Goal: Task Accomplishment & Management: Use online tool/utility

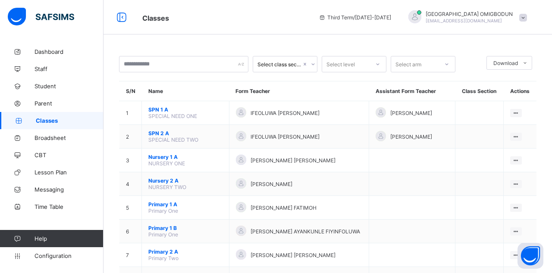
scroll to position [193, 0]
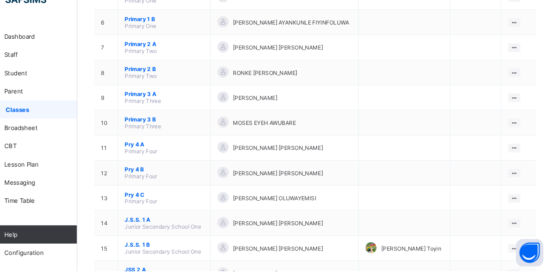
click at [518, 269] on button "Open asap" at bounding box center [531, 256] width 26 height 26
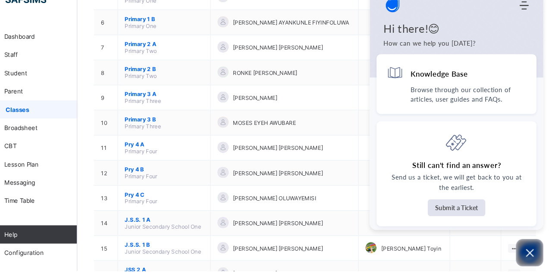
click at [526, 262] on icon "Open asap" at bounding box center [530, 256] width 11 height 11
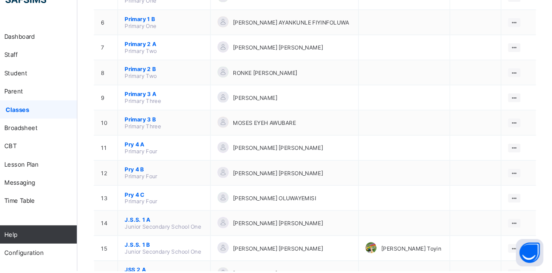
click at [0, 0] on div "View Class" at bounding box center [0, 0] width 0 height 0
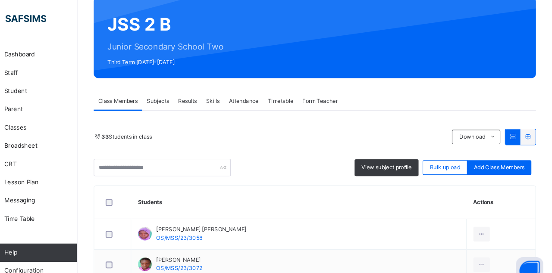
scroll to position [75, 0]
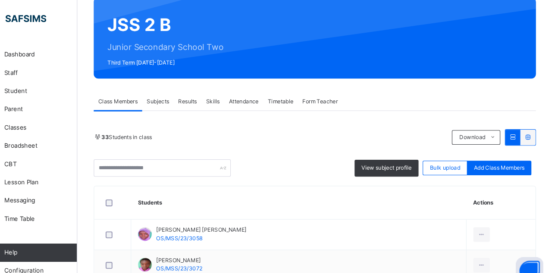
click at [217, 104] on div "Results" at bounding box center [208, 95] width 26 height 17
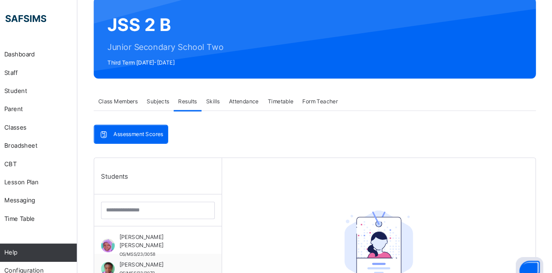
scroll to position [131, 0]
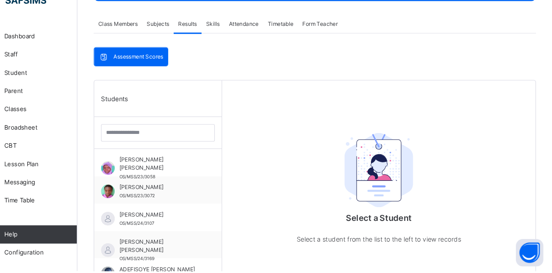
click at [216, 171] on span "[PERSON_NAME] [PERSON_NAME]" at bounding box center [181, 172] width 77 height 16
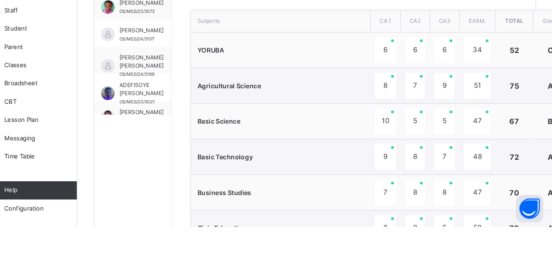
scroll to position [268, 0]
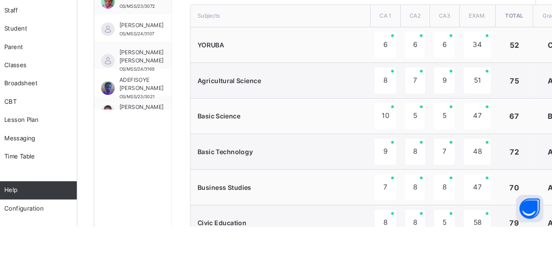
click at [477, 272] on div "58" at bounding box center [480, 270] width 25 height 25
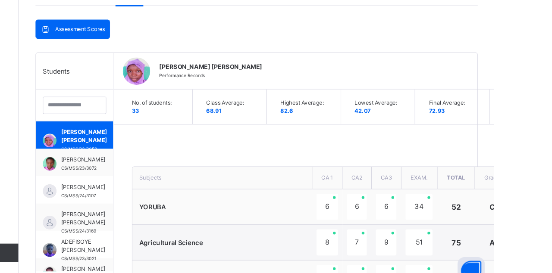
scroll to position [166, 0]
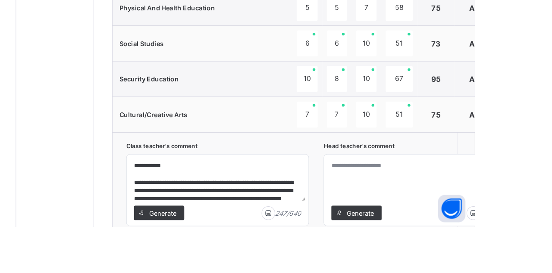
scroll to position [680, 0]
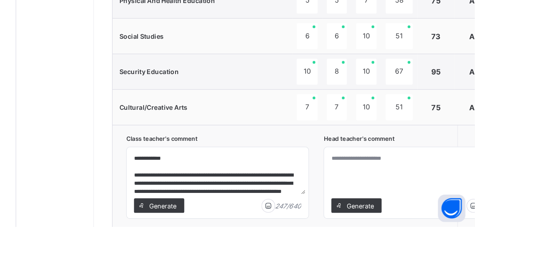
click at [440, 251] on span "Generate" at bounding box center [444, 253] width 27 height 9
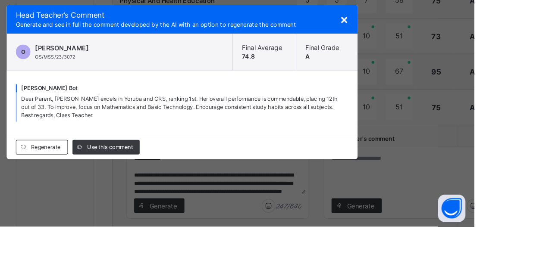
click at [226, 202] on span "Use this comment" at bounding box center [207, 199] width 43 height 8
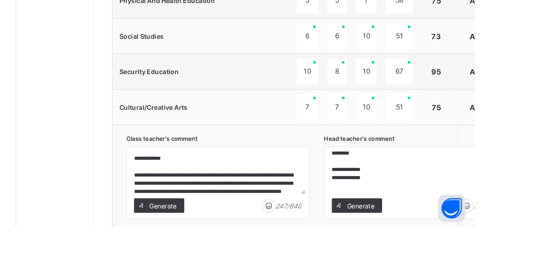
scroll to position [53, 0]
click at [462, 218] on textarea "**********" at bounding box center [496, 222] width 165 height 41
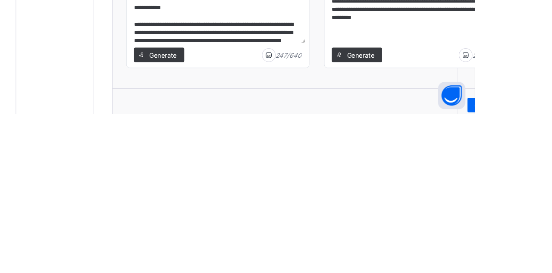
scroll to position [716, 0]
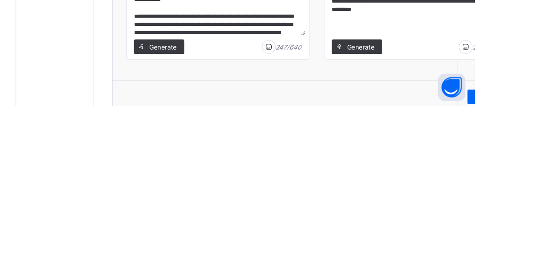
type textarea "**********"
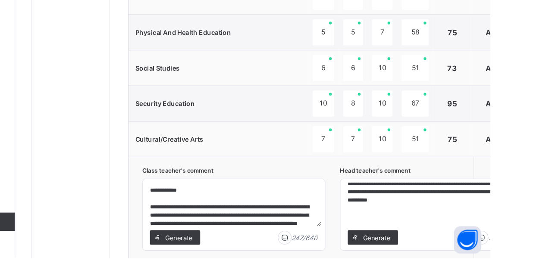
scroll to position [680, 0]
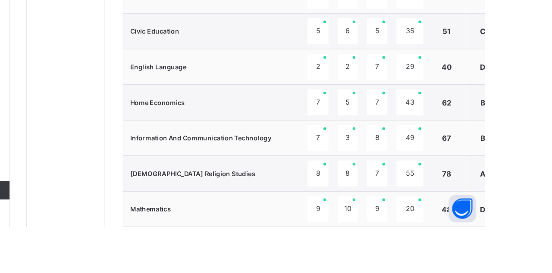
scroll to position [537, 0]
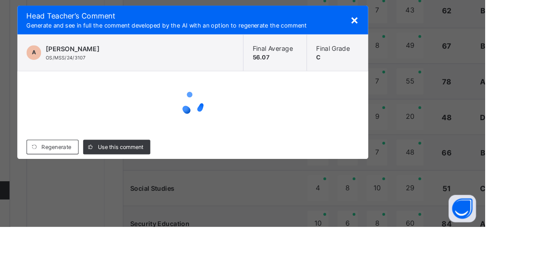
scroll to position [680, 0]
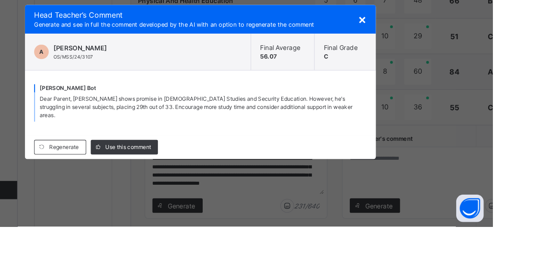
click at [229, 202] on span "Use this comment" at bounding box center [207, 199] width 43 height 8
type textarea "**********"
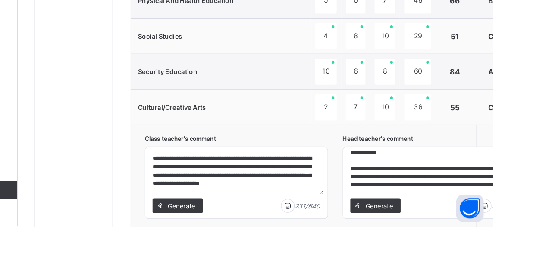
scroll to position [0, 0]
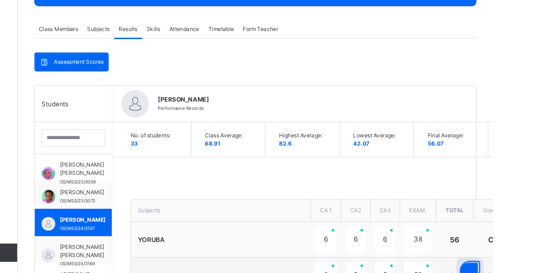
scroll to position [143, 0]
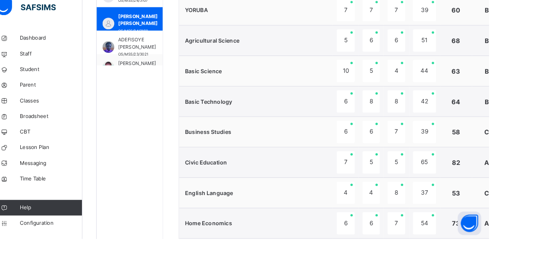
scroll to position [349, 0]
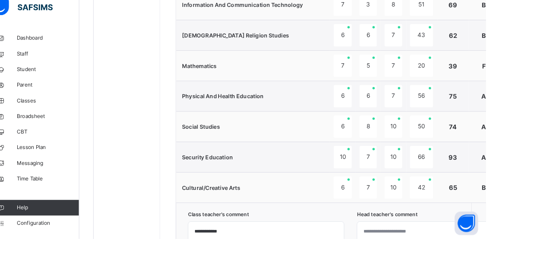
scroll to position [680, 0]
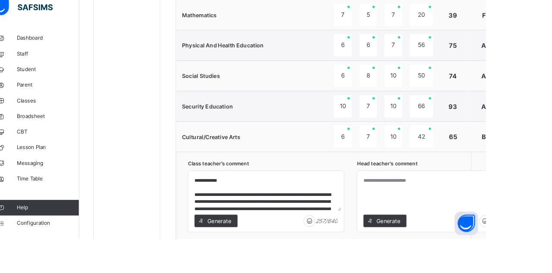
click at [452, 253] on span "Generate" at bounding box center [444, 253] width 27 height 9
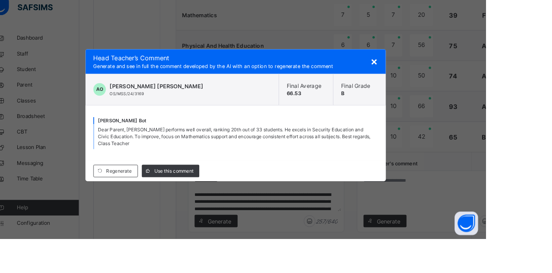
click at [236, 205] on div "Use this comment" at bounding box center [204, 199] width 63 height 14
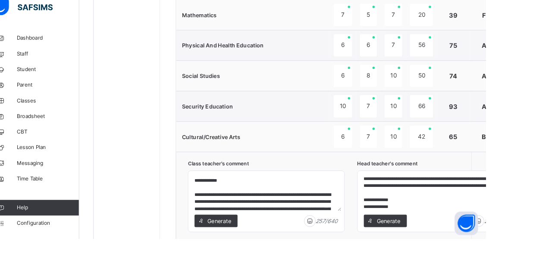
scroll to position [53, 0]
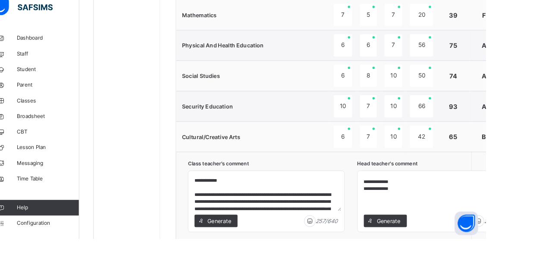
click at [462, 217] on textarea "**********" at bounding box center [496, 222] width 165 height 41
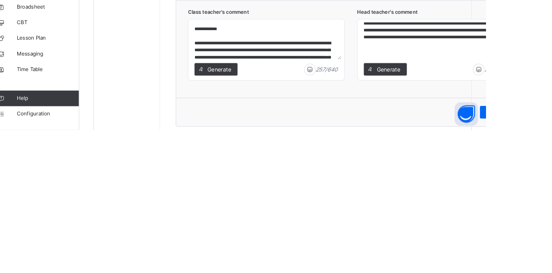
scroll to position [727, 0]
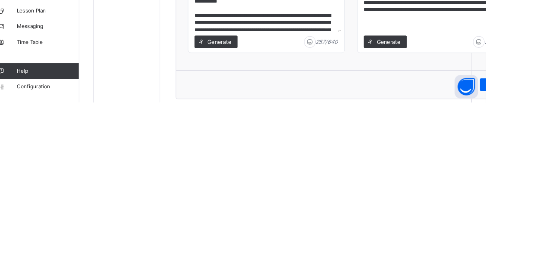
type textarea "**********"
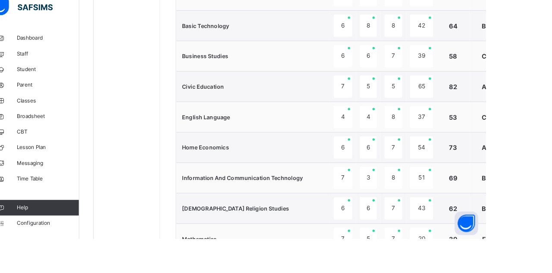
scroll to position [680, 0]
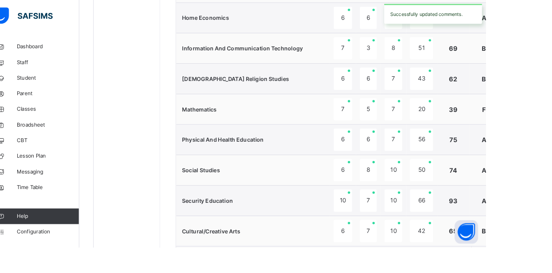
scroll to position [548, 0]
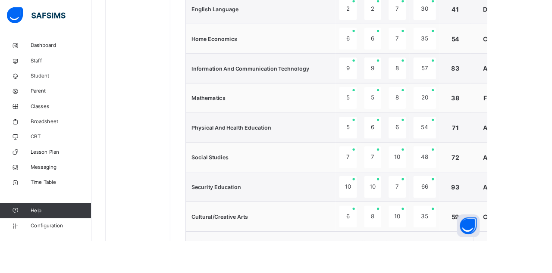
scroll to position [597, 0]
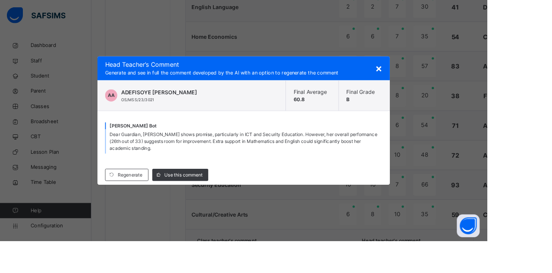
click at [433, 85] on span "×" at bounding box center [429, 77] width 8 height 15
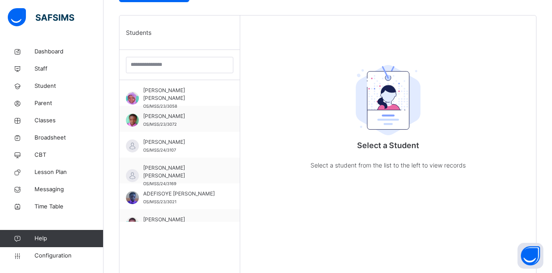
scroll to position [209, 0]
click at [210, 174] on span "[PERSON_NAME] [PERSON_NAME]" at bounding box center [181, 172] width 77 height 16
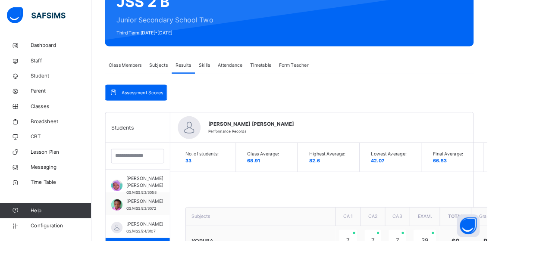
scroll to position [97, 0]
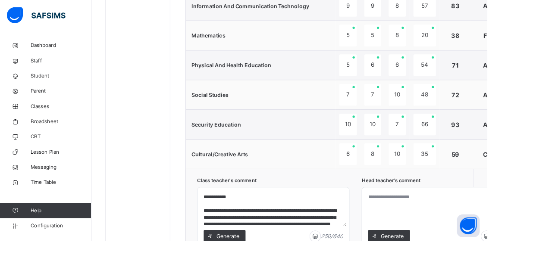
scroll to position [680, 0]
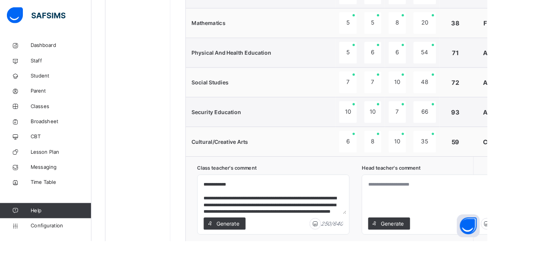
click at [449, 255] on div "Generate" at bounding box center [440, 254] width 47 height 14
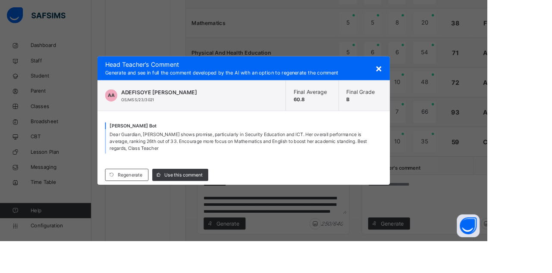
click at [228, 202] on span "Use this comment" at bounding box center [207, 199] width 43 height 8
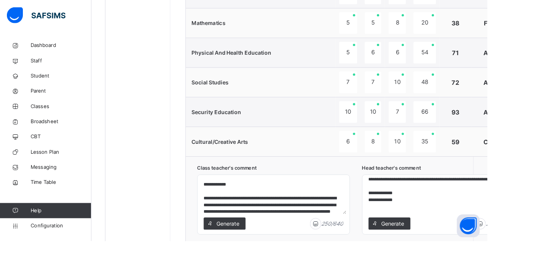
scroll to position [53, 0]
click at [463, 218] on textarea "**********" at bounding box center [496, 222] width 165 height 41
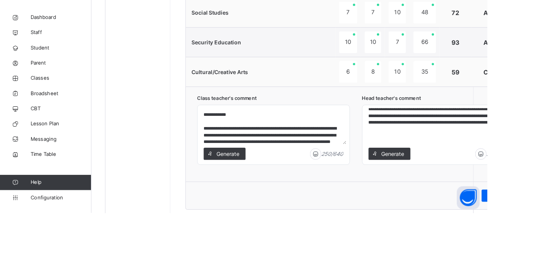
scroll to position [727, 0]
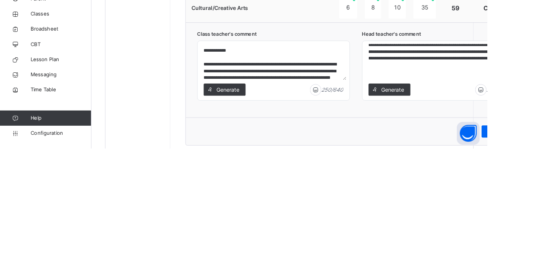
type textarea "**********"
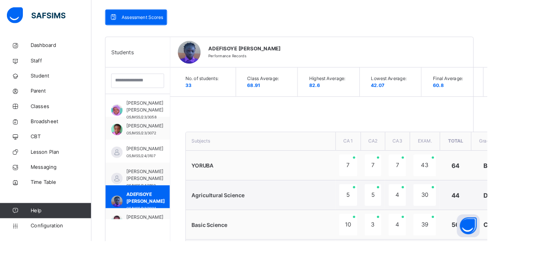
scroll to position [180, 0]
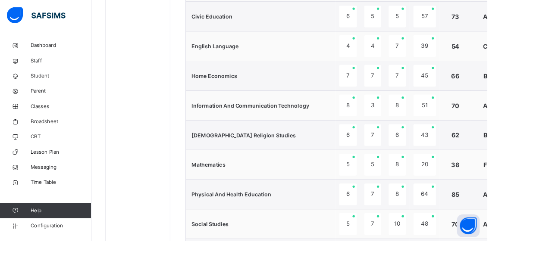
scroll to position [680, 0]
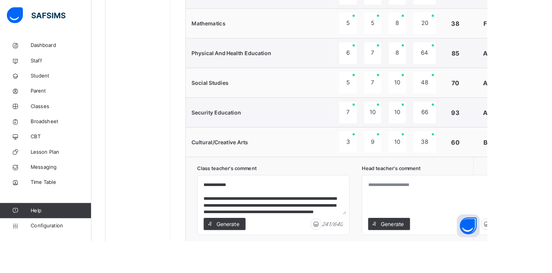
click at [452, 257] on div "Generate" at bounding box center [440, 254] width 47 height 14
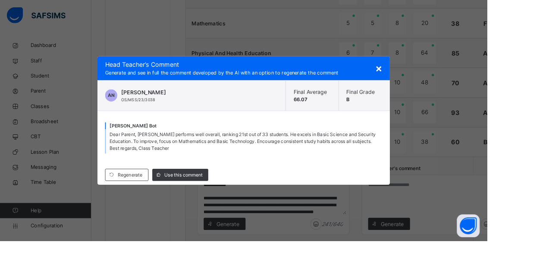
click at [229, 202] on span "Use this comment" at bounding box center [207, 199] width 43 height 8
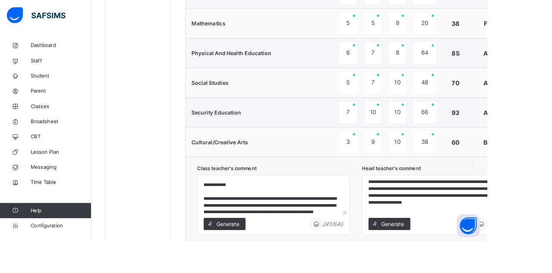
scroll to position [53, 0]
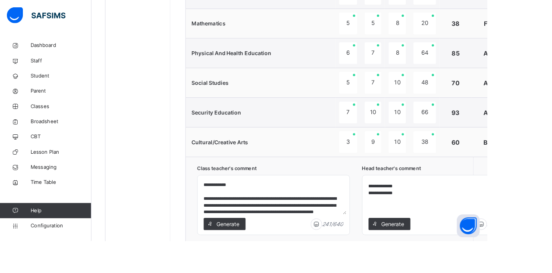
click at [463, 215] on textarea "**********" at bounding box center [496, 222] width 165 height 41
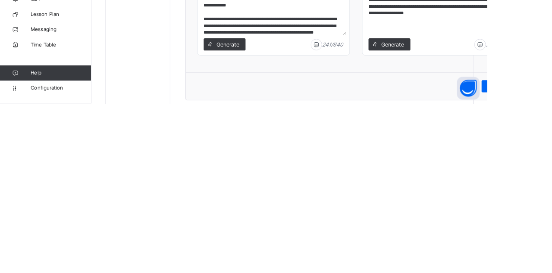
scroll to position [37, 0]
type textarea "**********"
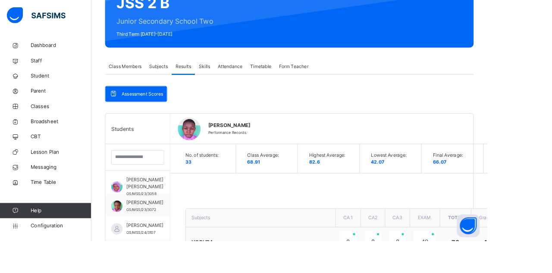
scroll to position [91, 0]
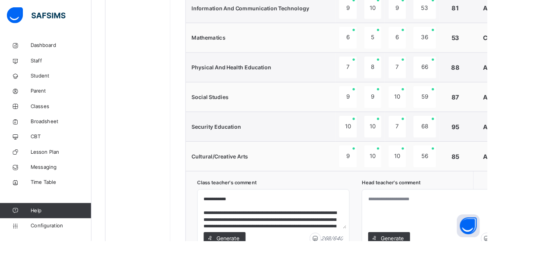
scroll to position [664, 0]
click at [446, 265] on span "Generate" at bounding box center [444, 269] width 27 height 9
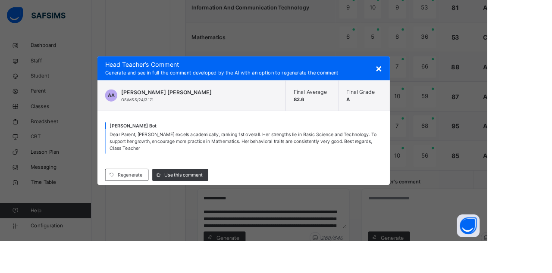
click at [229, 202] on span "Use this comment" at bounding box center [207, 199] width 43 height 8
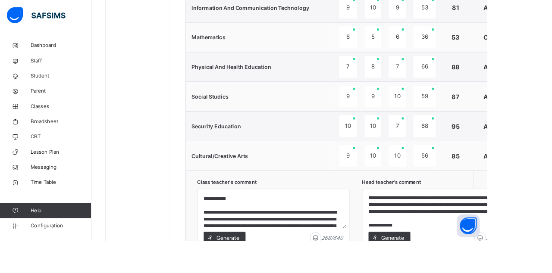
scroll to position [53, 0]
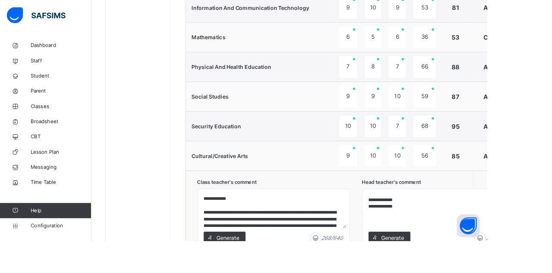
click at [461, 233] on textarea "**********" at bounding box center [496, 238] width 165 height 41
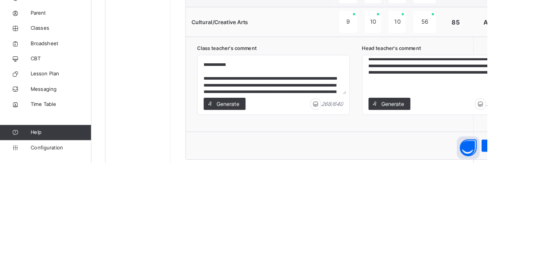
scroll to position [37, 0]
type textarea "**********"
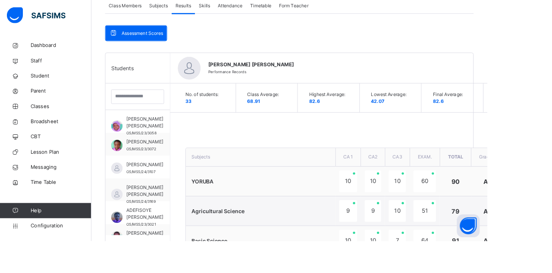
scroll to position [163, 0]
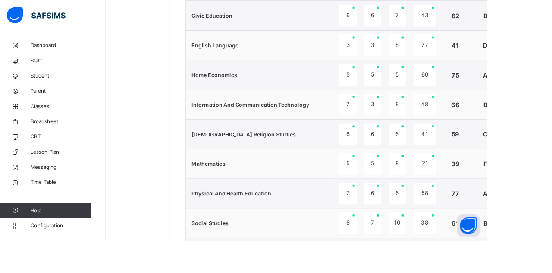
scroll to position [641, 0]
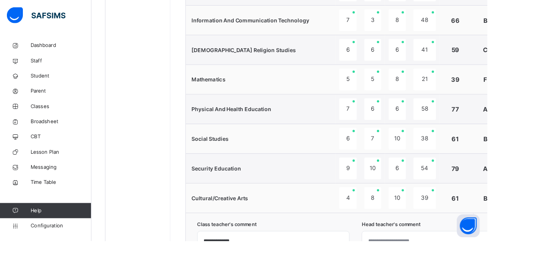
scroll to position [640, 0]
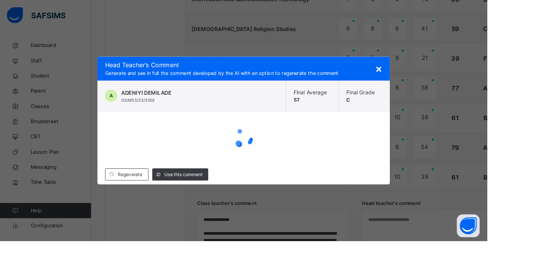
scroll to position [642, 0]
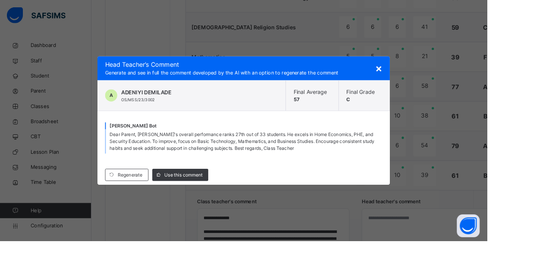
click at [226, 205] on div "Use this comment" at bounding box center [204, 199] width 63 height 14
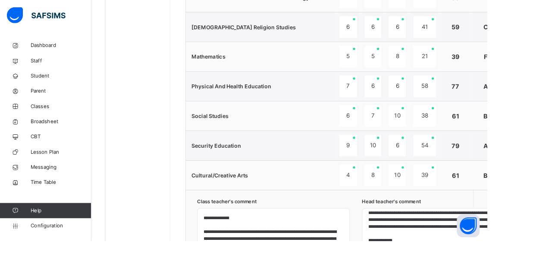
scroll to position [60, 0]
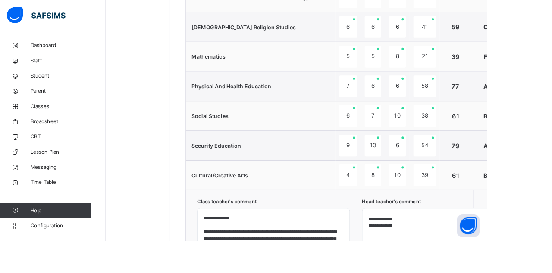
click at [459, 252] on textarea "**********" at bounding box center [496, 260] width 165 height 41
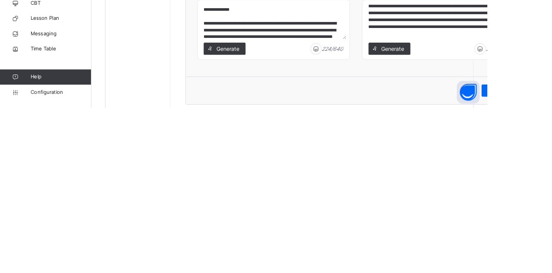
scroll to position [727, 0]
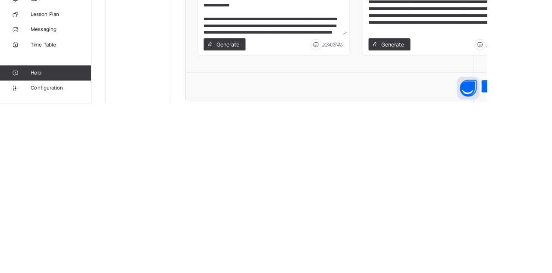
type textarea "**********"
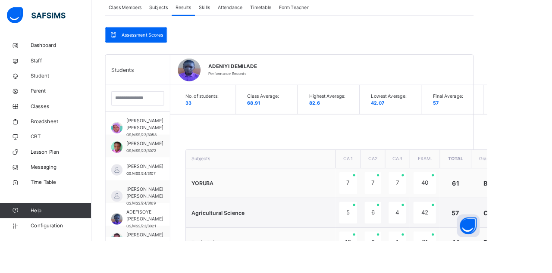
scroll to position [160, 0]
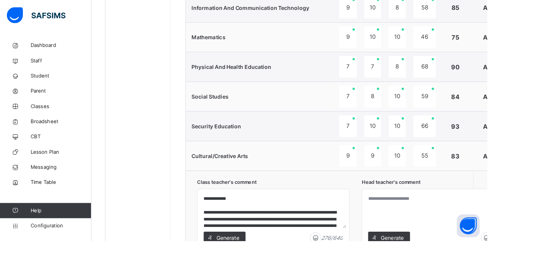
scroll to position [680, 0]
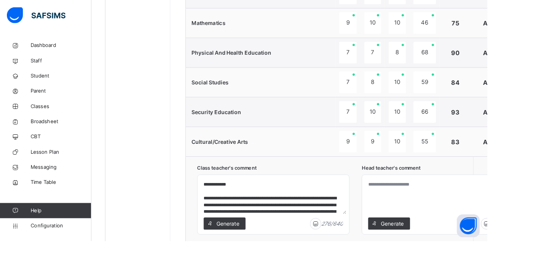
click at [444, 255] on div "Generate" at bounding box center [440, 254] width 47 height 14
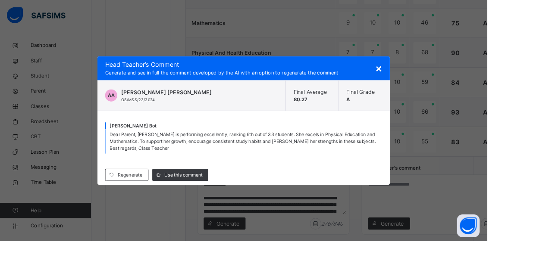
click at [222, 202] on span "Use this comment" at bounding box center [207, 199] width 43 height 8
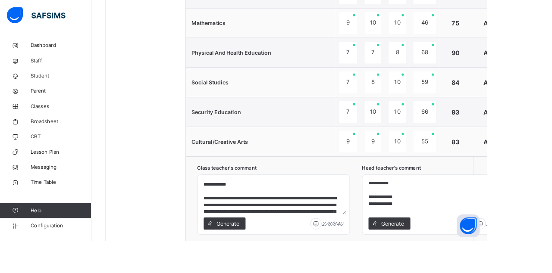
scroll to position [53, 0]
click at [460, 217] on textarea "**********" at bounding box center [496, 222] width 165 height 41
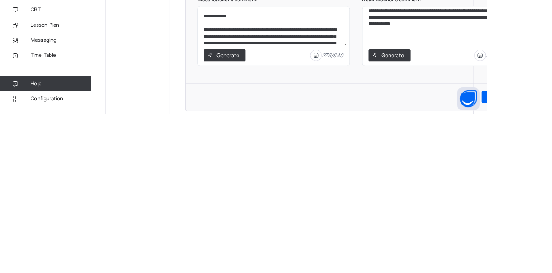
scroll to position [37, 0]
type textarea "**********"
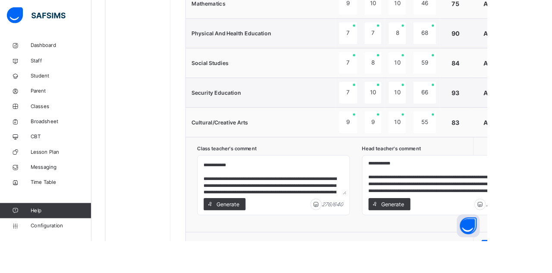
scroll to position [0, 0]
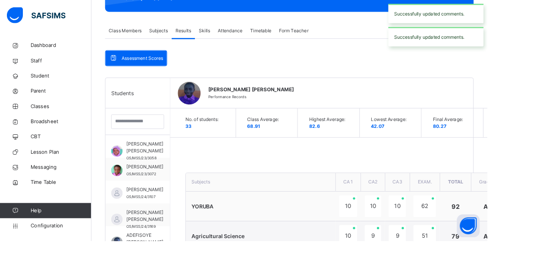
scroll to position [23, 0]
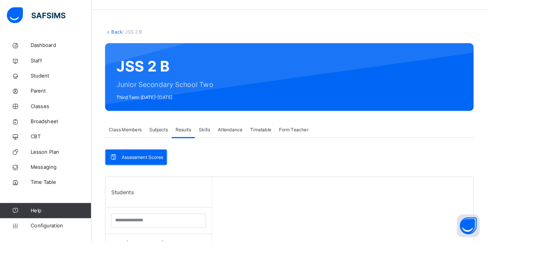
scroll to position [25, 0]
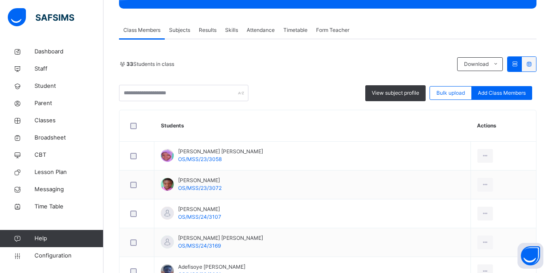
scroll to position [130, 0]
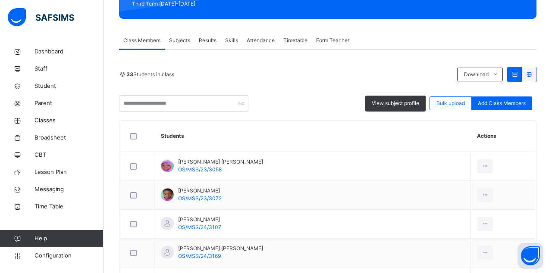
click at [511, 204] on td "View Profile Remove from Class Transfer Student" at bounding box center [504, 195] width 66 height 29
click at [211, 38] on span "Results" at bounding box center [208, 41] width 18 height 8
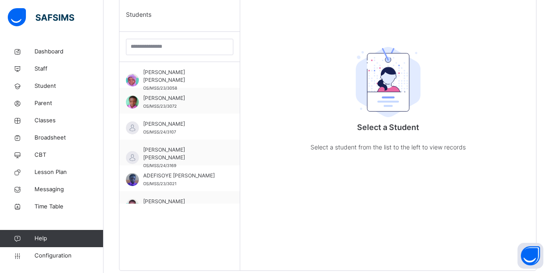
scroll to position [235, 0]
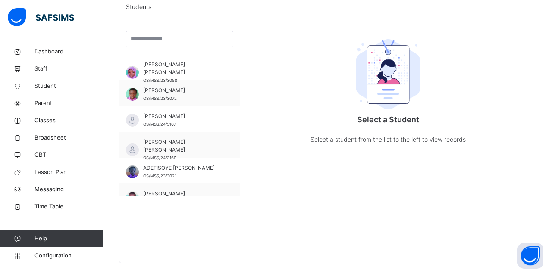
click at [536, 259] on div "Select a Student Select a student from the list to the left to view records" at bounding box center [388, 126] width 296 height 273
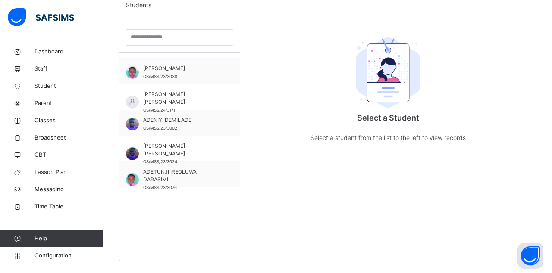
scroll to position [124, 0]
click at [212, 171] on span "ADETUNJI IREOLUWA DARASIMI" at bounding box center [181, 176] width 77 height 16
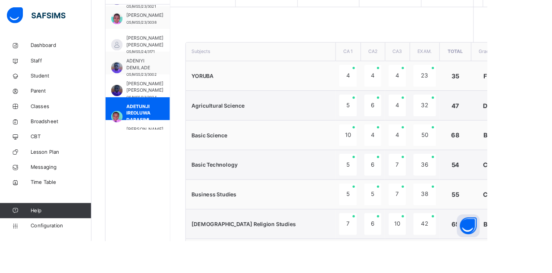
scroll to position [680, 0]
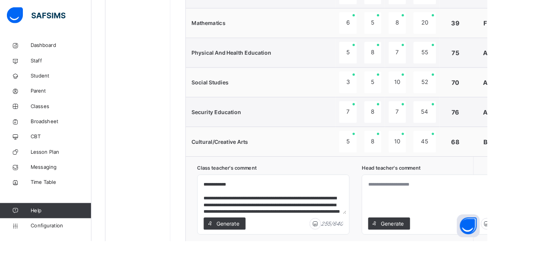
click at [448, 255] on div "Generate" at bounding box center [440, 254] width 47 height 14
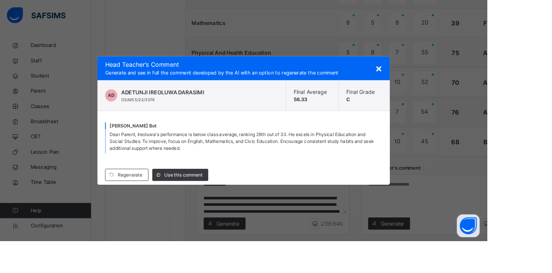
click at [229, 202] on span "Use this comment" at bounding box center [207, 199] width 43 height 8
type textarea "**********"
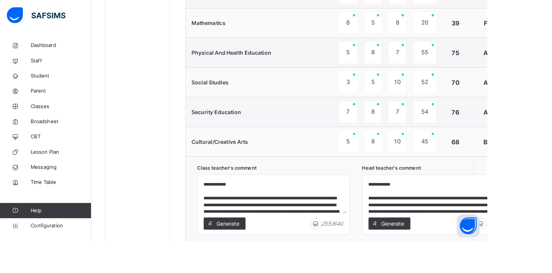
scroll to position [37, 0]
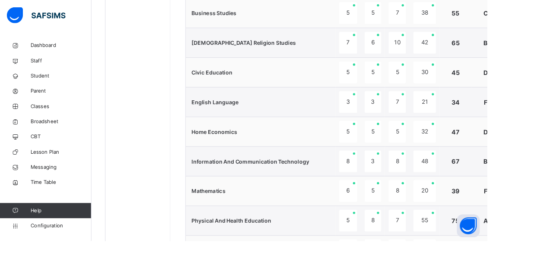
scroll to position [486, 0]
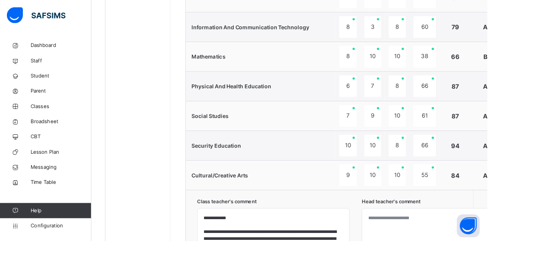
scroll to position [643, 0]
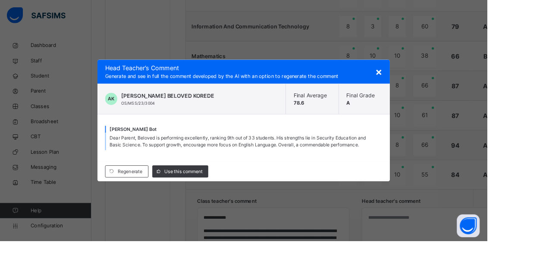
click at [226, 198] on span "Use this comment" at bounding box center [207, 195] width 43 height 8
type textarea "**********"
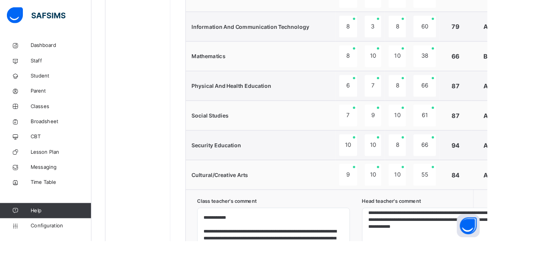
scroll to position [29, 0]
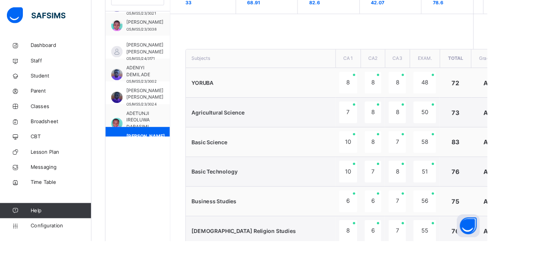
scroll to position [90, 0]
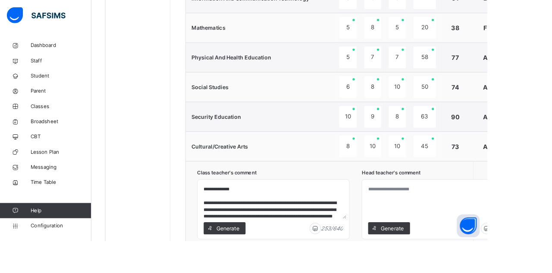
scroll to position [680, 0]
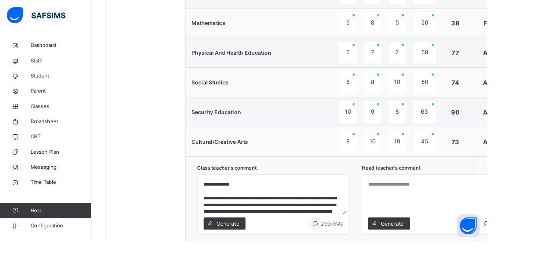
click at [443, 256] on div "Generate" at bounding box center [440, 254] width 47 height 14
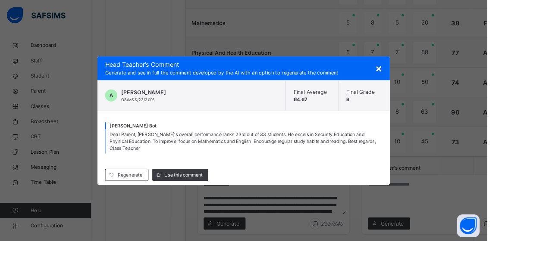
scroll to position [680, 0]
click at [229, 202] on span "Use this comment" at bounding box center [207, 199] width 43 height 8
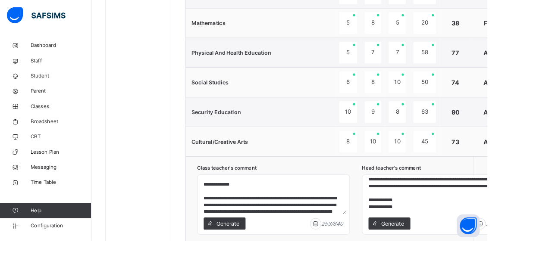
scroll to position [53, 0]
click at [468, 217] on textarea "**********" at bounding box center [496, 222] width 165 height 41
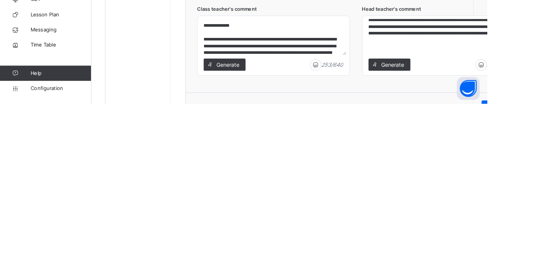
scroll to position [727, 0]
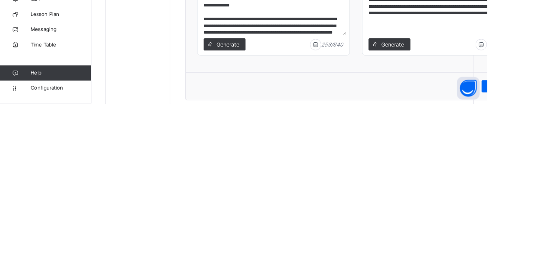
type textarea "**********"
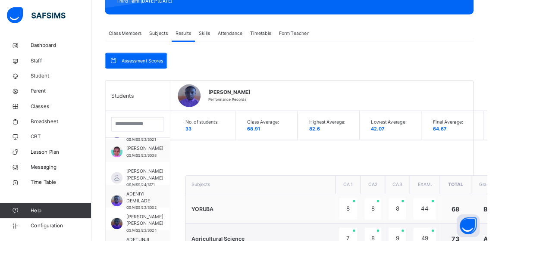
scroll to position [130, 0]
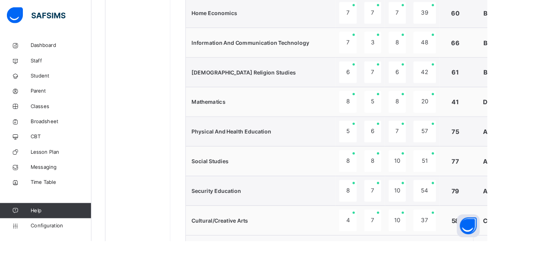
scroll to position [594, 0]
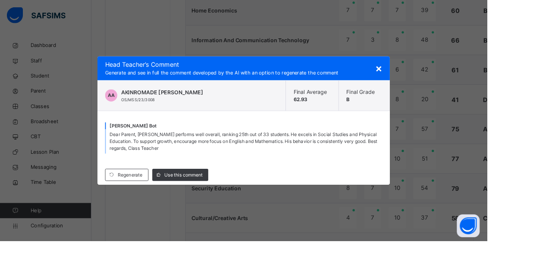
click at [226, 202] on span "Use this comment" at bounding box center [207, 199] width 43 height 8
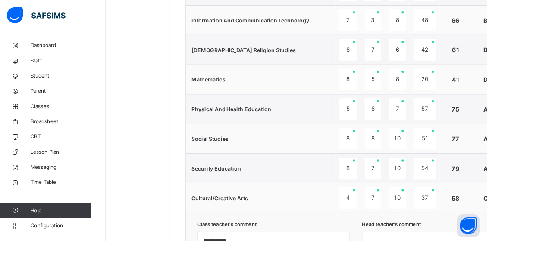
scroll to position [53, 0]
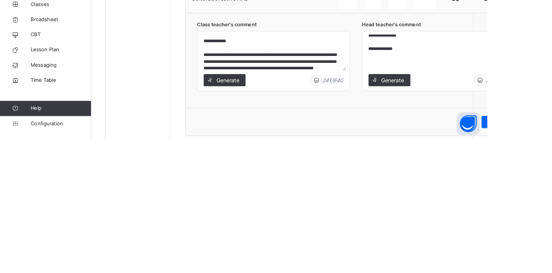
scroll to position [45, 0]
type textarea "**********"
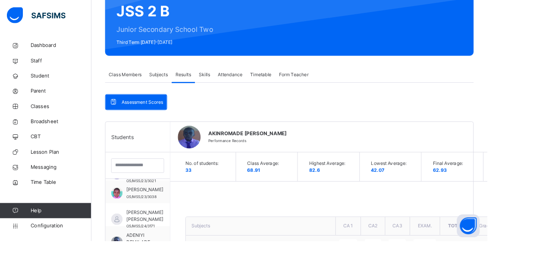
scroll to position [83, 0]
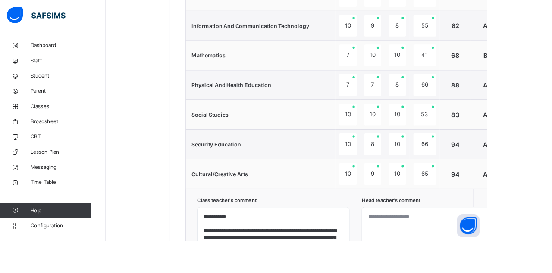
scroll to position [680, 0]
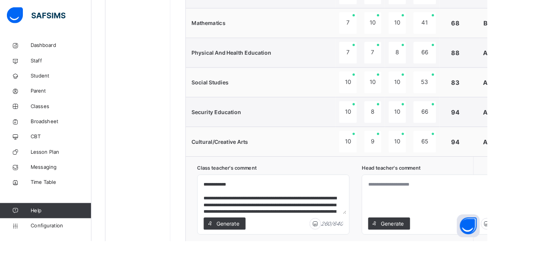
click at [493, 216] on textarea at bounding box center [496, 222] width 165 height 41
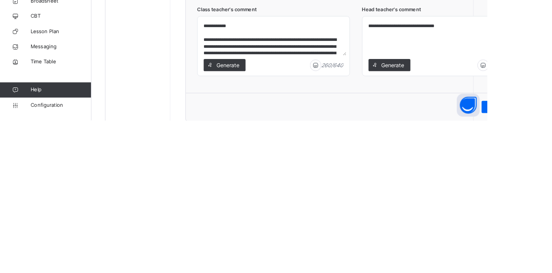
scroll to position [723, 0]
type textarea "**********"
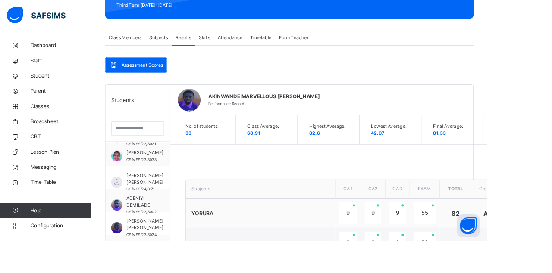
scroll to position [128, 0]
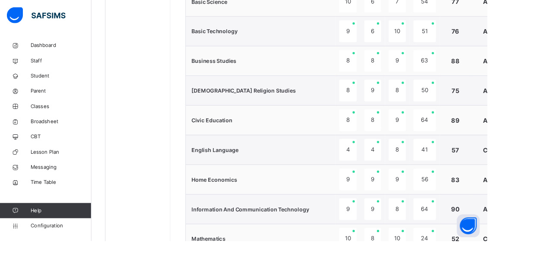
scroll to position [456, 0]
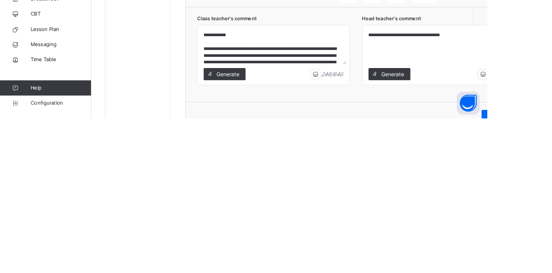
scroll to position [727, 0]
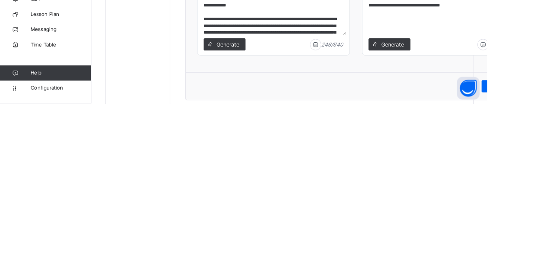
type textarea "**********"
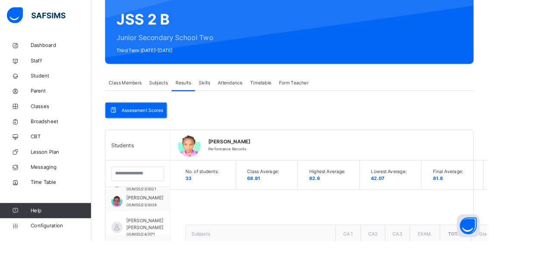
scroll to position [76, 0]
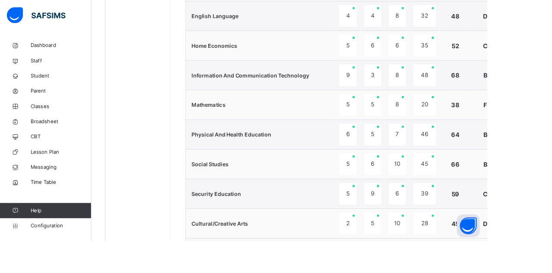
scroll to position [680, 0]
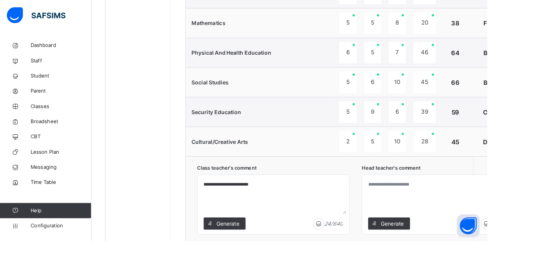
click at [452, 251] on span "Generate" at bounding box center [444, 253] width 27 height 9
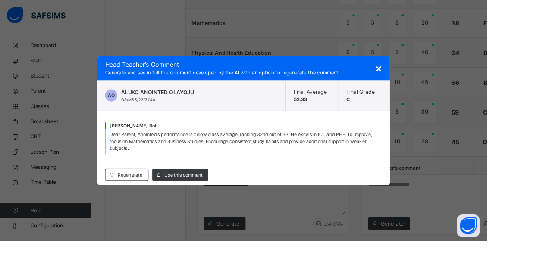
click at [229, 202] on span "Use this comment" at bounding box center [207, 199] width 43 height 8
type textarea "**********"
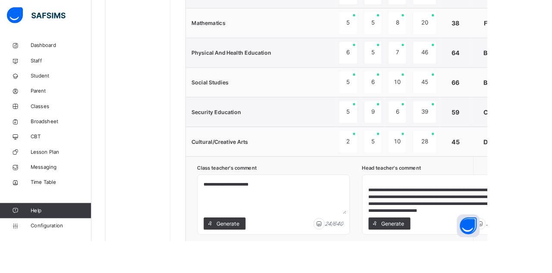
scroll to position [29, 0]
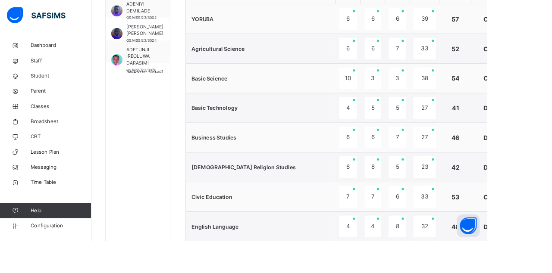
scroll to position [341, 0]
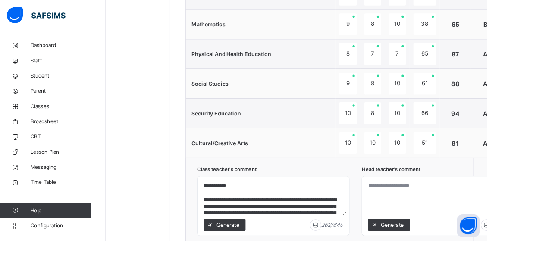
scroll to position [680, 0]
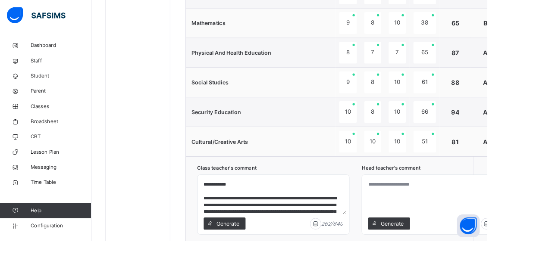
click at [451, 252] on span "Generate" at bounding box center [444, 253] width 27 height 9
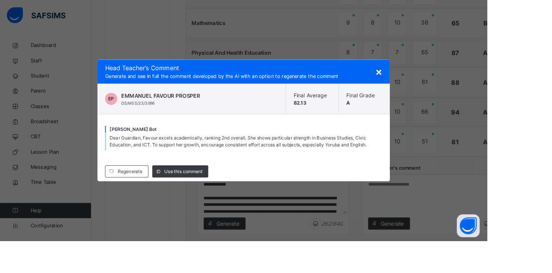
click at [215, 198] on span "Use this comment" at bounding box center [207, 195] width 43 height 8
type textarea "**********"
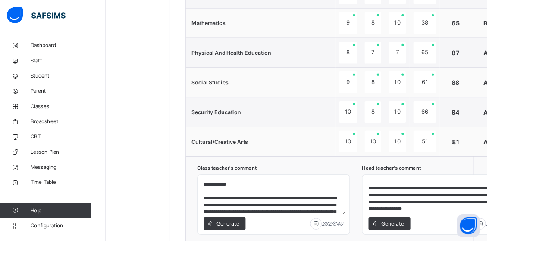
scroll to position [29, 0]
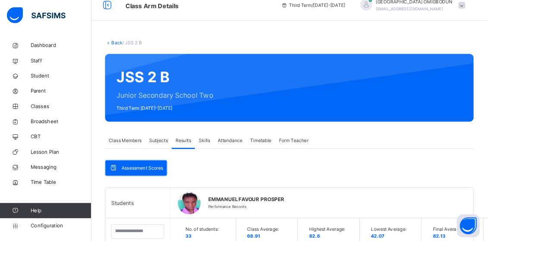
scroll to position [0, 0]
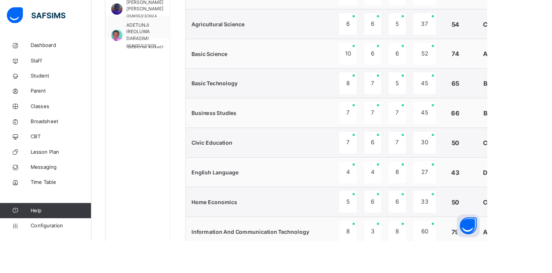
scroll to position [383, 0]
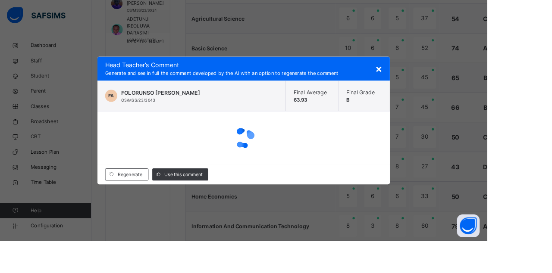
scroll to position [603, 0]
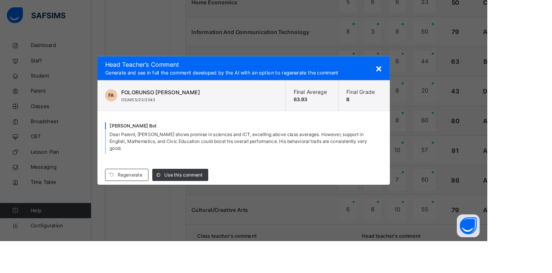
click at [226, 205] on div "Use this comment" at bounding box center [204, 199] width 63 height 14
type textarea "**********"
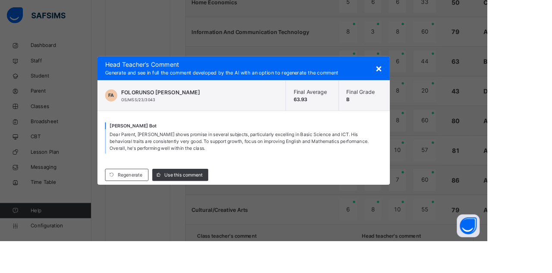
click at [433, 85] on span "×" at bounding box center [429, 77] width 8 height 15
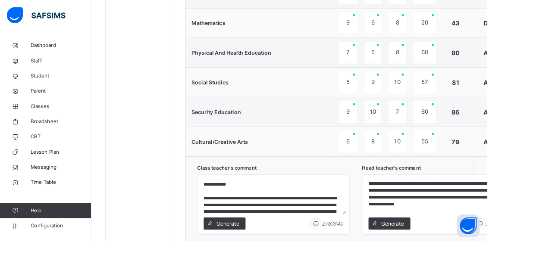
scroll to position [29, 0]
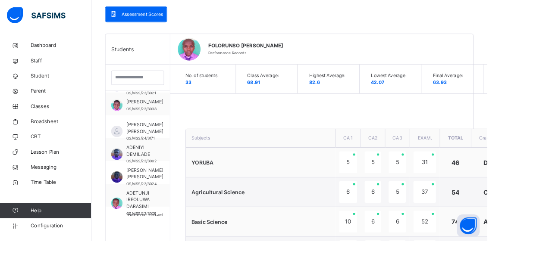
scroll to position [186, 0]
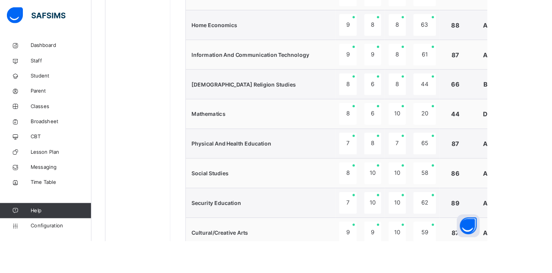
scroll to position [584, 0]
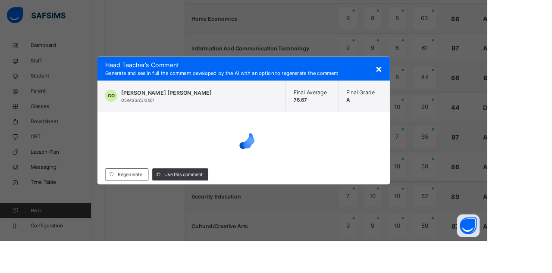
scroll to position [680, 0]
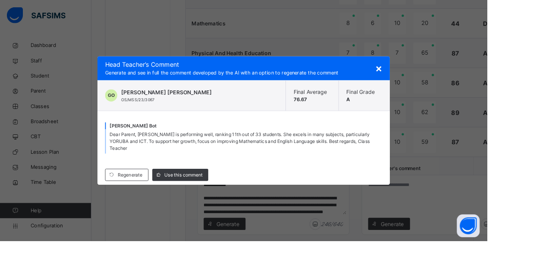
click at [229, 202] on span "Use this comment" at bounding box center [207, 199] width 43 height 8
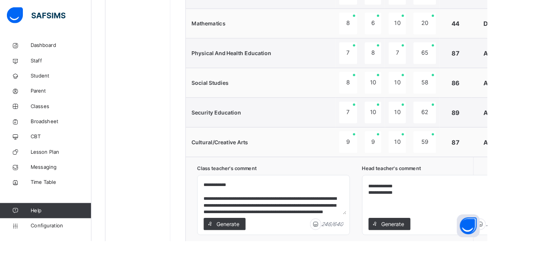
scroll to position [53, 0]
click at [464, 215] on textarea "**********" at bounding box center [496, 222] width 165 height 41
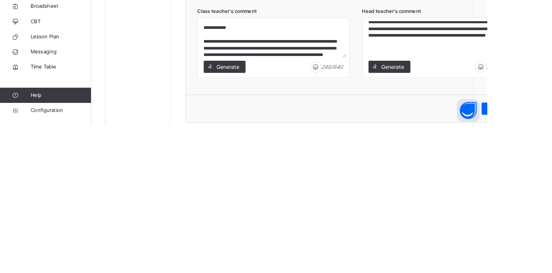
scroll to position [37, 0]
type textarea "**********"
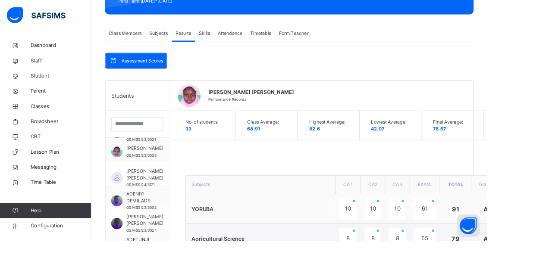
scroll to position [130, 0]
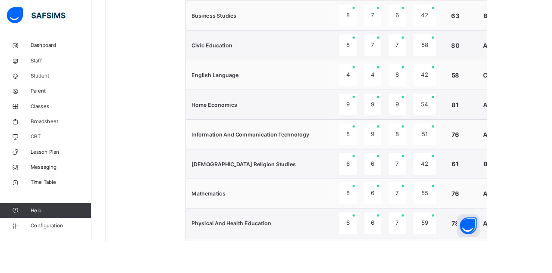
scroll to position [491, 0]
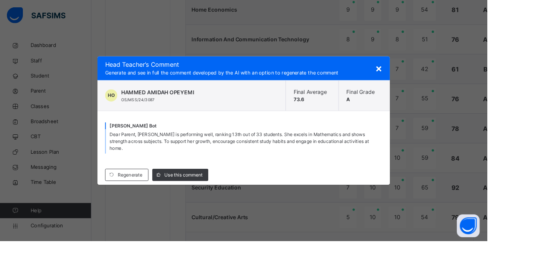
click at [229, 202] on span "Use this comment" at bounding box center [207, 199] width 43 height 8
type textarea "**********"
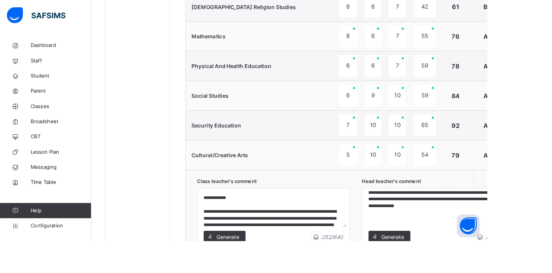
scroll to position [680, 0]
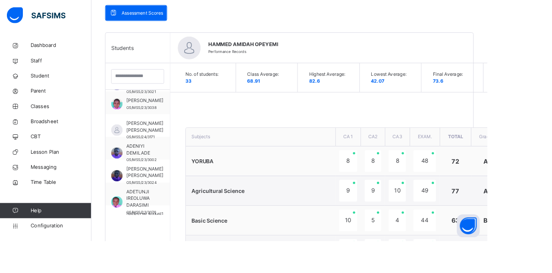
scroll to position [182, 0]
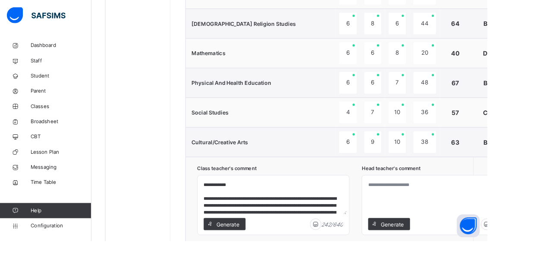
scroll to position [647, 0]
click at [450, 253] on span "Generate" at bounding box center [444, 253] width 27 height 9
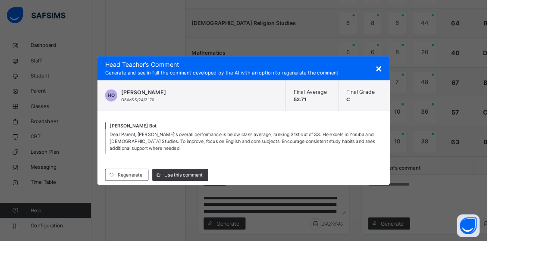
click at [223, 202] on span "Use this comment" at bounding box center [207, 199] width 43 height 8
type textarea "**********"
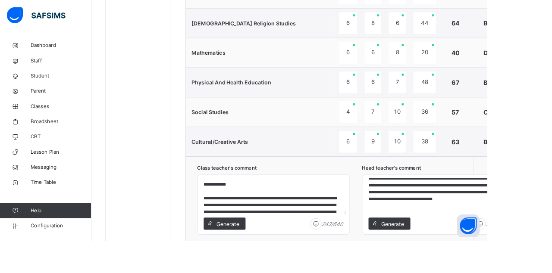
scroll to position [37, 0]
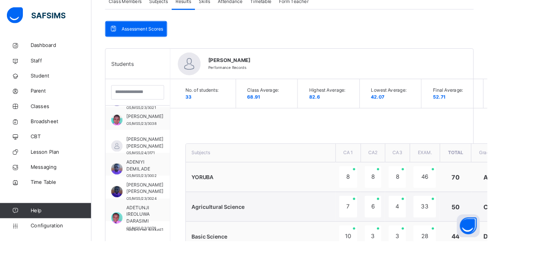
scroll to position [169, 0]
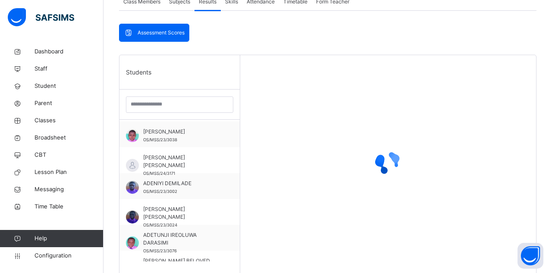
scroll to position [124, 0]
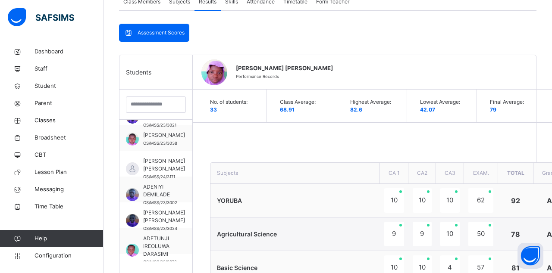
type textarea "**********"
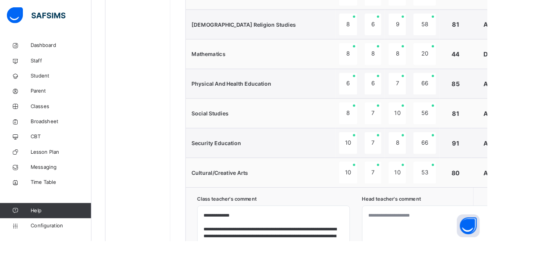
scroll to position [647, 0]
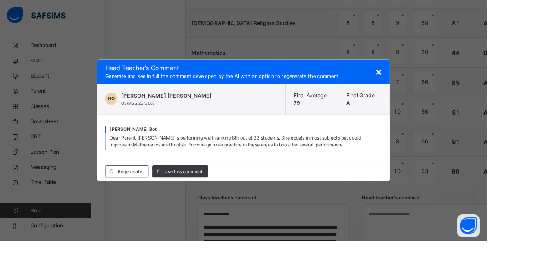
click at [226, 198] on span "Use this comment" at bounding box center [207, 195] width 43 height 8
type textarea "**********"
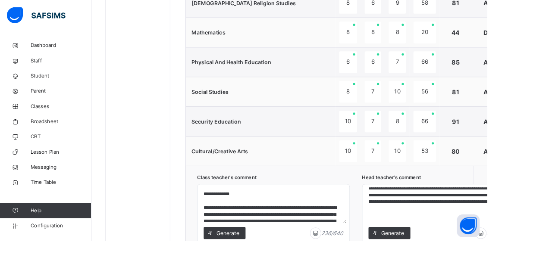
scroll to position [680, 0]
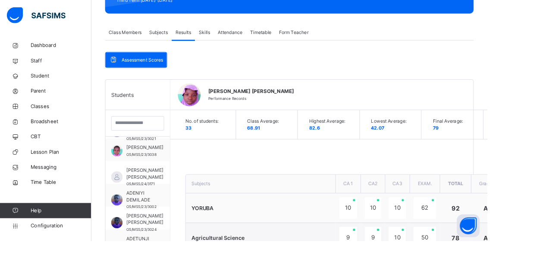
scroll to position [133, 0]
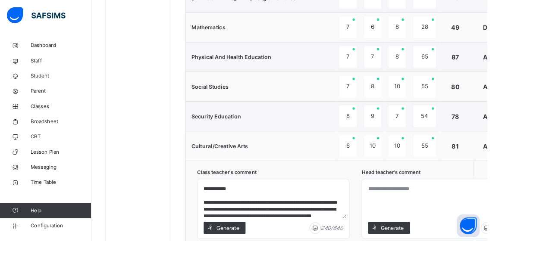
scroll to position [680, 0]
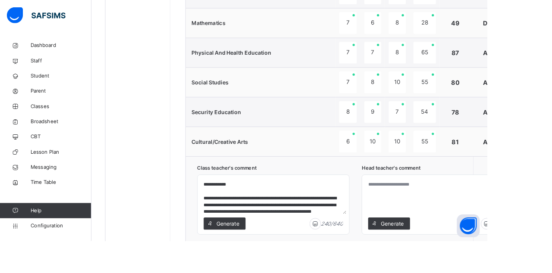
click at [437, 247] on div "Generate" at bounding box center [440, 254] width 47 height 14
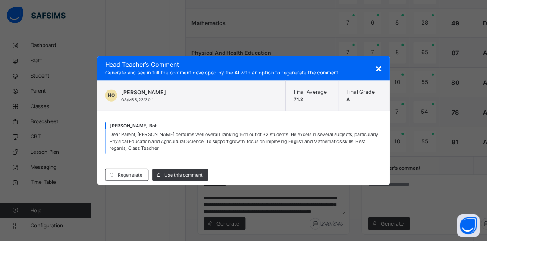
click at [521, 273] on div "× Head Teacher ’s Comment Generate and see in full the comment developed by the…" at bounding box center [276, 136] width 552 height 273
click at [229, 202] on span "Use this comment" at bounding box center [207, 199] width 43 height 8
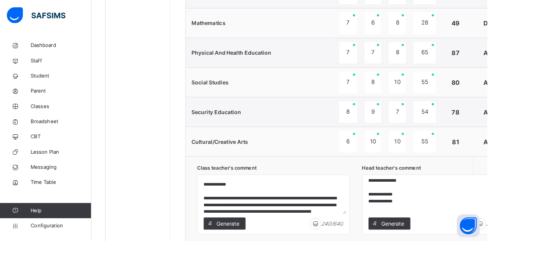
scroll to position [53, 0]
click at [460, 214] on textarea "**********" at bounding box center [496, 222] width 165 height 41
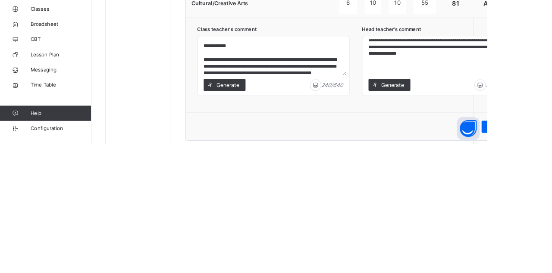
scroll to position [29, 0]
type textarea "**********"
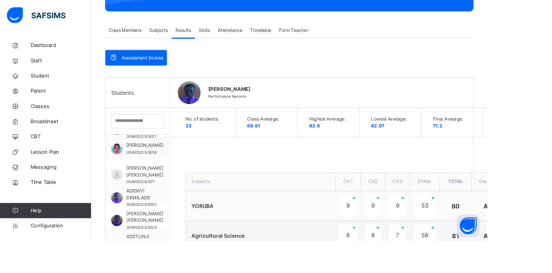
scroll to position [136, 0]
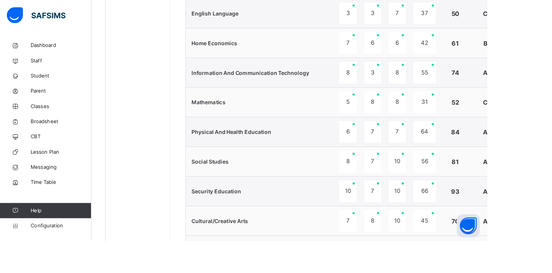
scroll to position [680, 0]
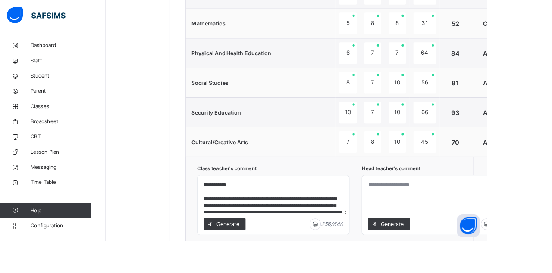
click at [441, 252] on span "Generate" at bounding box center [444, 254] width 27 height 9
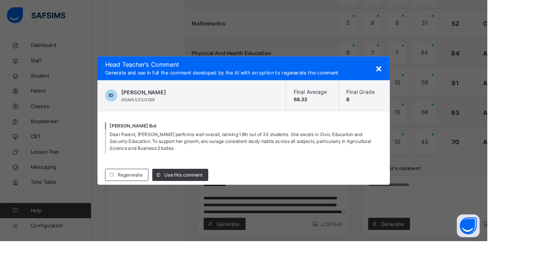
click at [222, 202] on span "Use this comment" at bounding box center [207, 199] width 43 height 8
type textarea "**********"
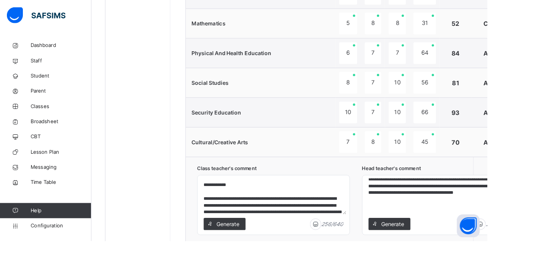
scroll to position [37, 0]
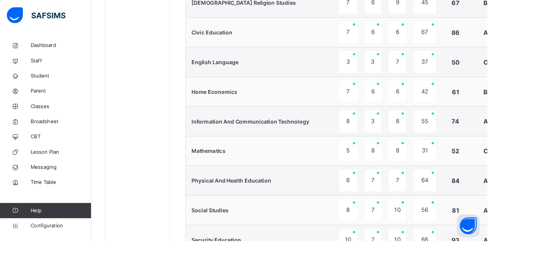
scroll to position [225, 0]
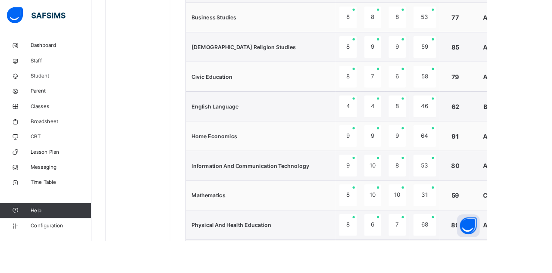
scroll to position [392, 0]
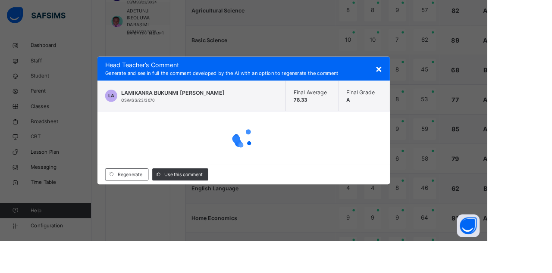
scroll to position [680, 0]
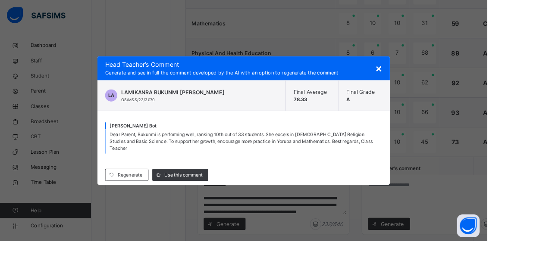
click at [228, 205] on div "Use this comment" at bounding box center [204, 199] width 63 height 14
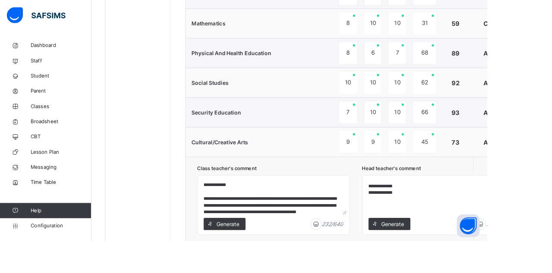
scroll to position [53, 0]
click at [466, 212] on textarea "**********" at bounding box center [496, 222] width 165 height 41
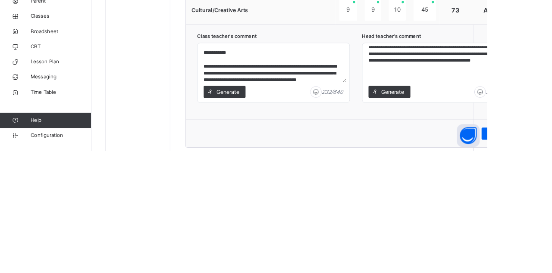
scroll to position [29, 0]
type textarea "**********"
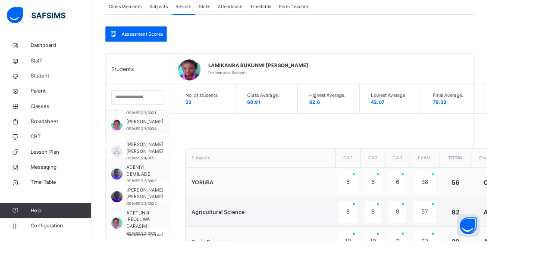
scroll to position [160, 0]
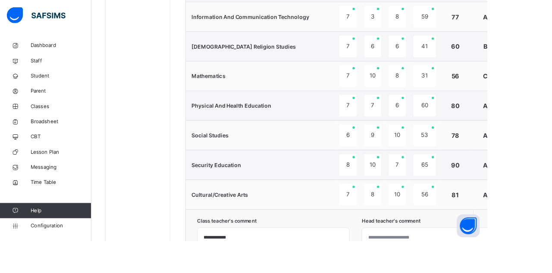
scroll to position [621, 0]
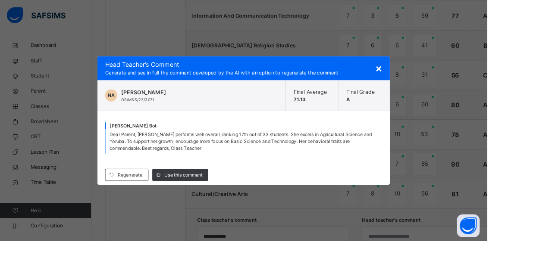
click at [229, 202] on span "Use this comment" at bounding box center [207, 199] width 43 height 8
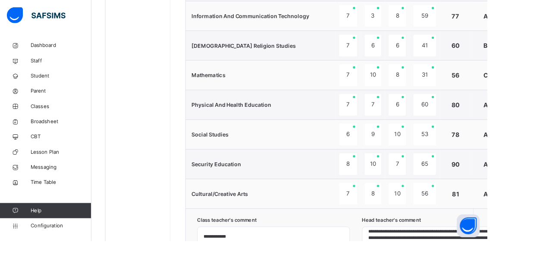
scroll to position [53, 0]
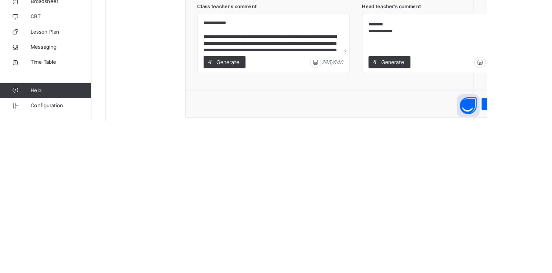
scroll to position [727, 0]
click at [463, 168] on textarea "**********" at bounding box center [496, 175] width 165 height 41
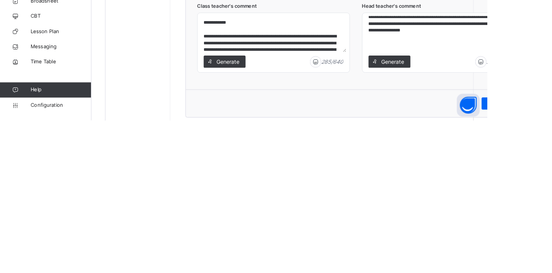
scroll to position [37, 0]
type textarea "**********"
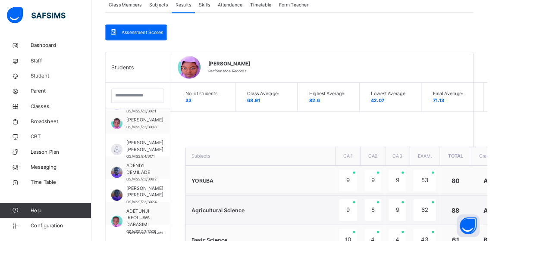
scroll to position [164, 0]
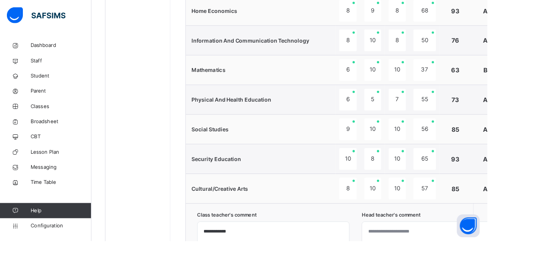
scroll to position [623, 0]
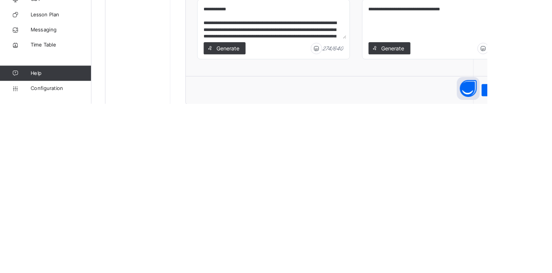
scroll to position [727, 0]
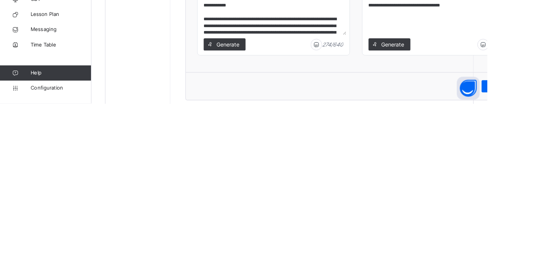
type textarea "**********"
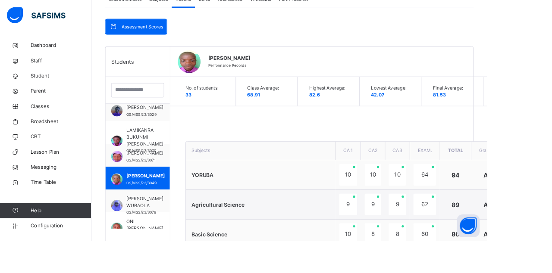
scroll to position [176, 0]
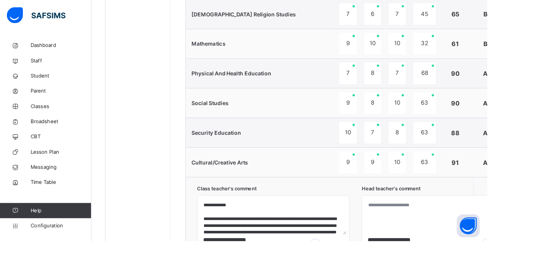
scroll to position [657, 0]
click at [492, 245] on textarea at bounding box center [496, 245] width 165 height 41
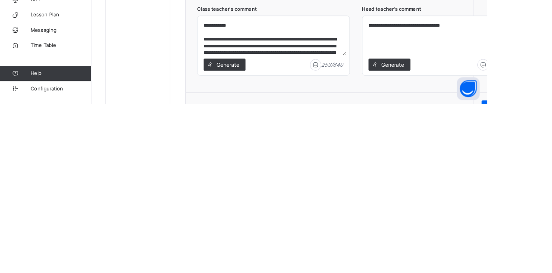
scroll to position [727, 0]
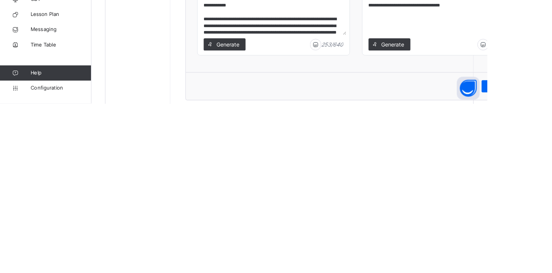
type textarea "**********"
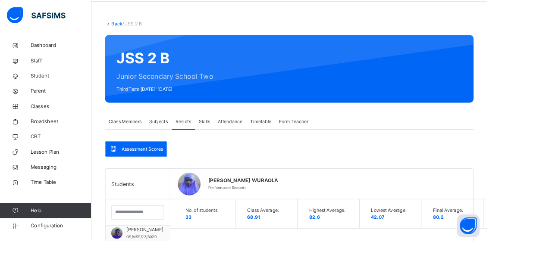
scroll to position [31, 0]
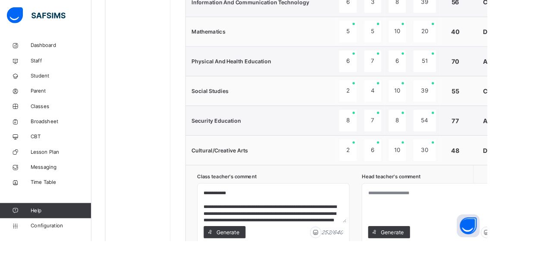
scroll to position [680, 0]
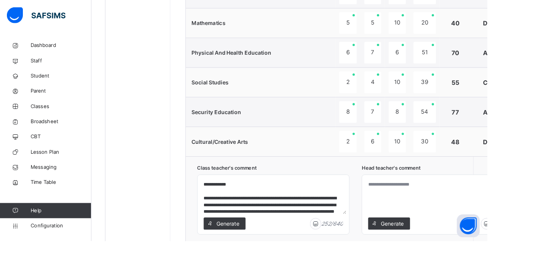
click at [444, 254] on span "Generate" at bounding box center [444, 253] width 27 height 9
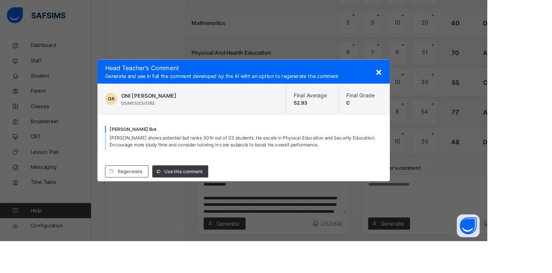
click at [227, 198] on span "Use this comment" at bounding box center [207, 195] width 43 height 8
type textarea "**********"
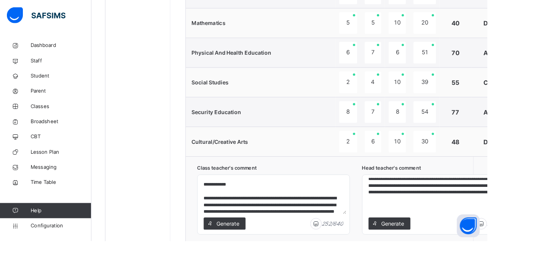
scroll to position [14, 0]
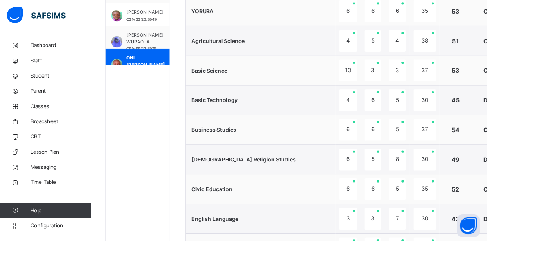
scroll to position [355, 0]
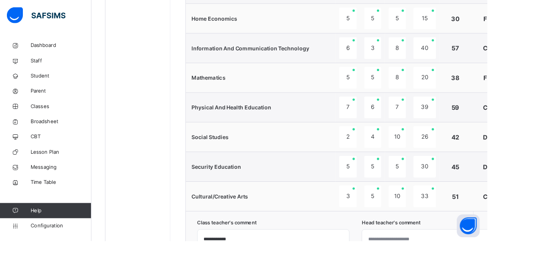
scroll to position [680, 0]
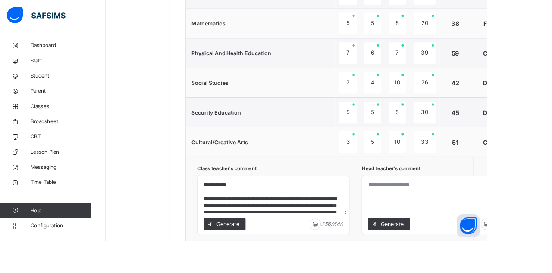
click at [446, 255] on span "Generate" at bounding box center [444, 254] width 27 height 9
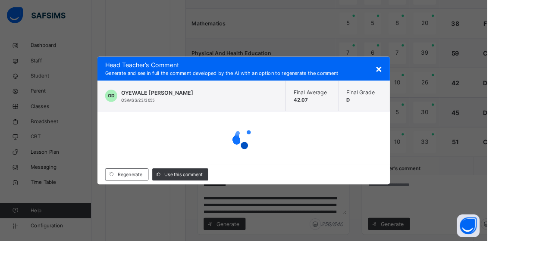
scroll to position [675, 0]
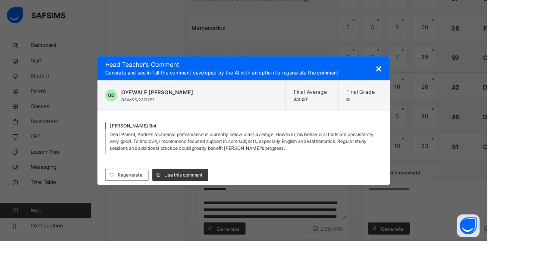
click at [433, 85] on span "×" at bounding box center [429, 77] width 8 height 15
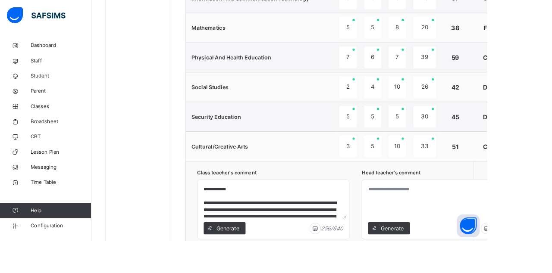
click at [444, 258] on span "Generate" at bounding box center [444, 259] width 27 height 9
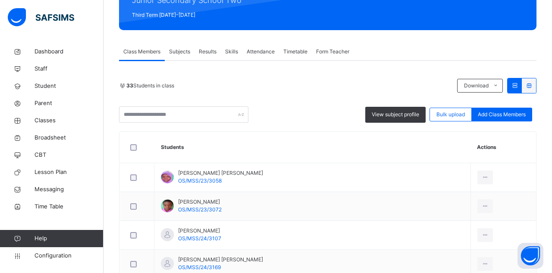
scroll to position [119, 0]
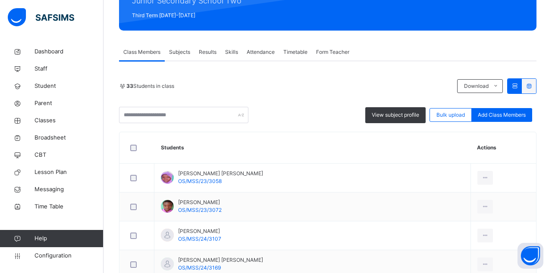
click at [213, 53] on span "Results" at bounding box center [208, 52] width 18 height 8
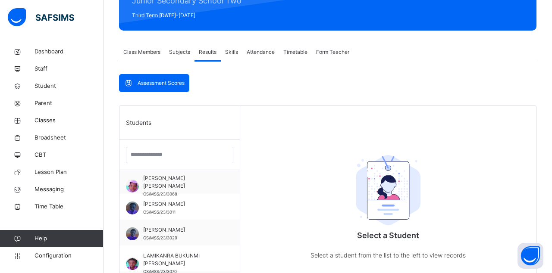
scroll to position [549, 0]
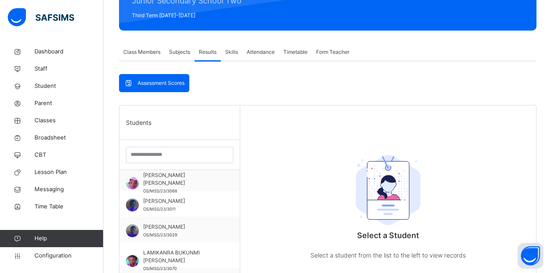
click at [203, 202] on span "[PERSON_NAME]" at bounding box center [181, 202] width 77 height 8
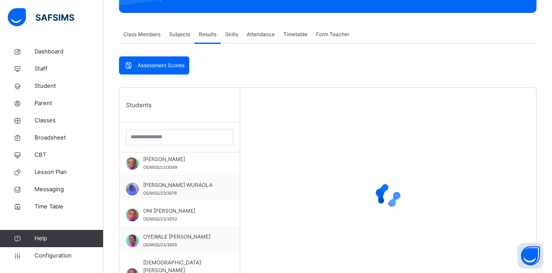
scroll to position [137, 0]
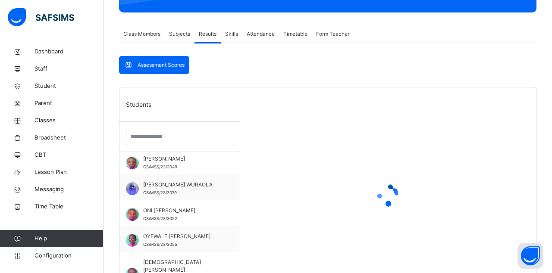
click at [218, 241] on div "OYEWALE ANDRE DARAMOLA OS/MSS/23/3055" at bounding box center [181, 241] width 77 height 16
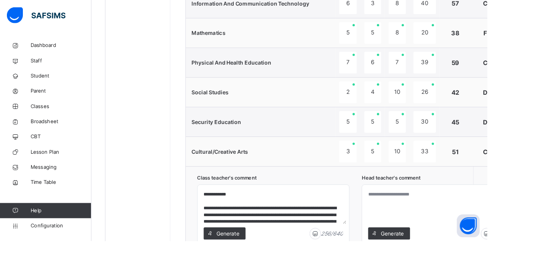
scroll to position [669, 0]
click at [444, 262] on span "Generate" at bounding box center [444, 264] width 27 height 9
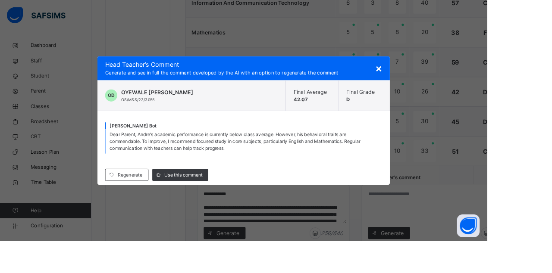
click at [408, 171] on span "Dear Parent, Andre's academic performance is currently below class average. How…" at bounding box center [266, 160] width 284 height 22
click at [433, 85] on span "×" at bounding box center [429, 77] width 8 height 15
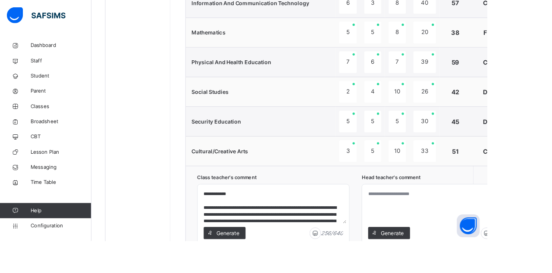
click at [448, 264] on span "Generate" at bounding box center [444, 264] width 27 height 9
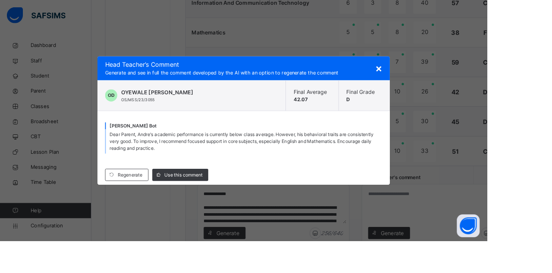
click at [229, 202] on span "Use this comment" at bounding box center [207, 199] width 43 height 8
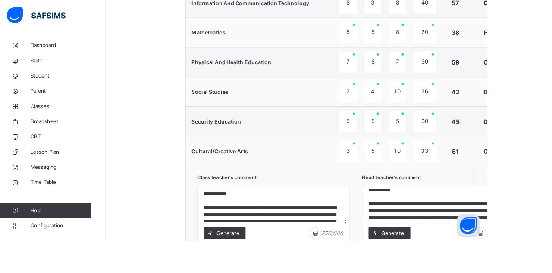
scroll to position [4, 0]
click at [552, 242] on textarea "**********" at bounding box center [496, 233] width 165 height 41
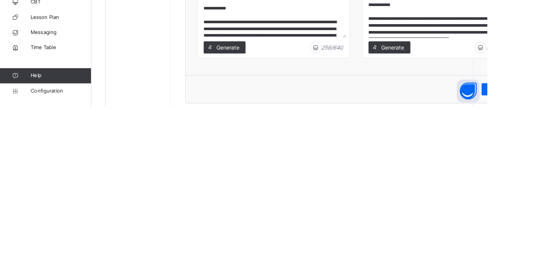
scroll to position [727, 0]
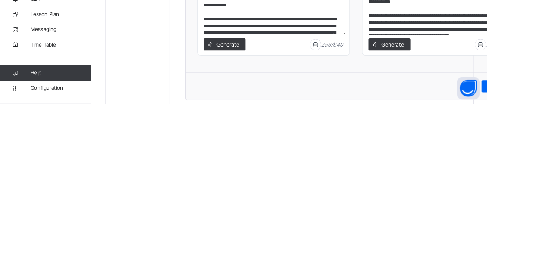
click at [552, 188] on textarea "**********" at bounding box center [496, 175] width 165 height 41
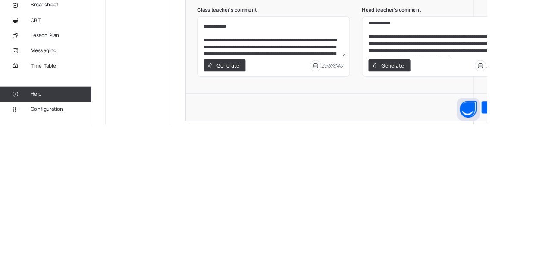
scroll to position [727, 0]
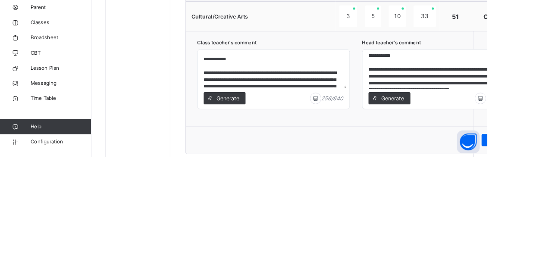
click at [552, 184] on textarea "**********" at bounding box center [496, 175] width 165 height 41
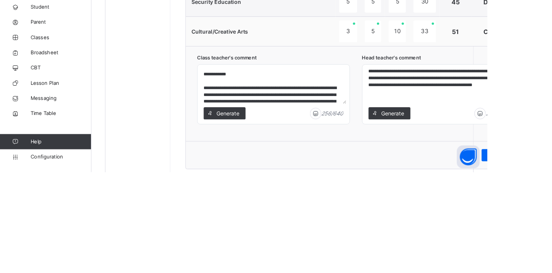
scroll to position [18, 0]
click at [458, 189] on textarea "**********" at bounding box center [496, 175] width 165 height 41
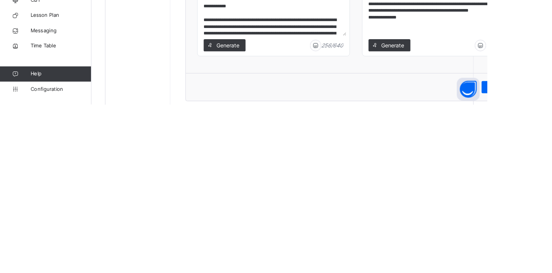
scroll to position [727, 0]
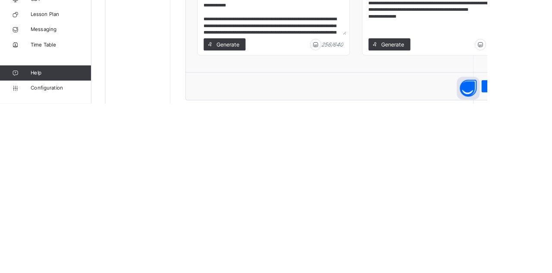
type textarea "**********"
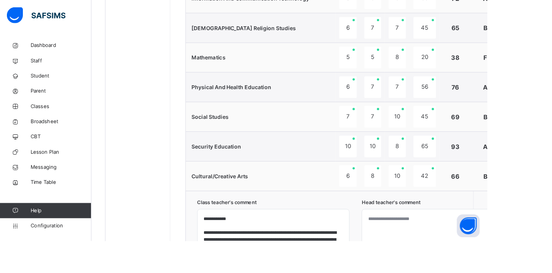
scroll to position [642, 0]
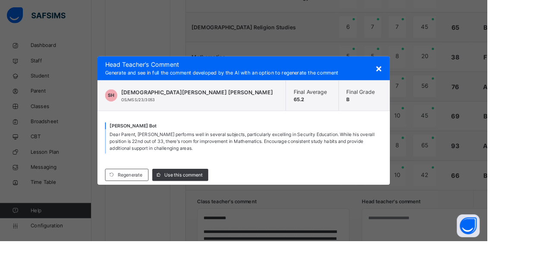
click at [229, 202] on span "Use this comment" at bounding box center [207, 199] width 43 height 8
type textarea "**********"
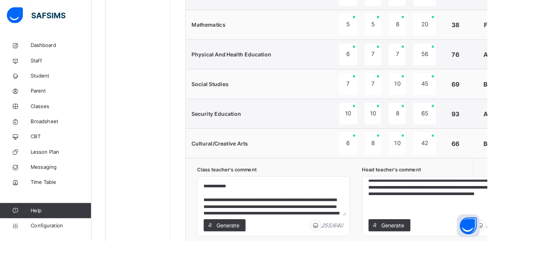
scroll to position [680, 0]
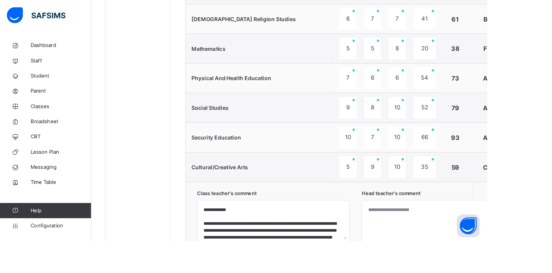
scroll to position [618, 0]
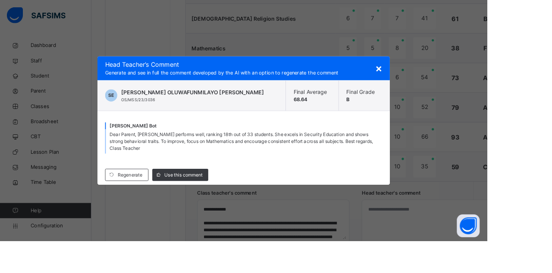
click at [229, 205] on div "Use this comment" at bounding box center [204, 199] width 63 height 14
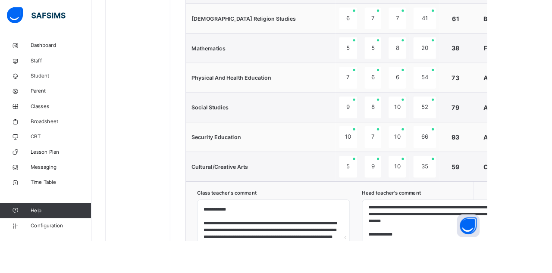
scroll to position [53, 0]
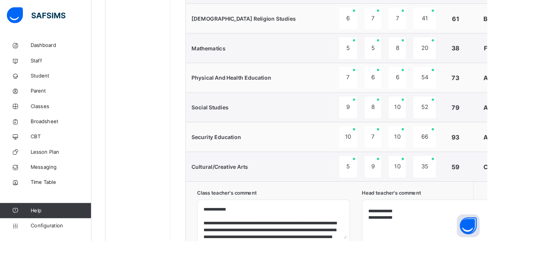
click at [465, 245] on textarea "**********" at bounding box center [496, 250] width 165 height 41
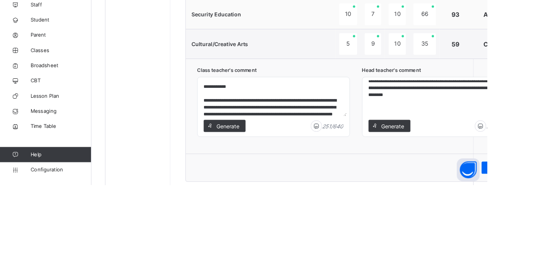
scroll to position [694, 0]
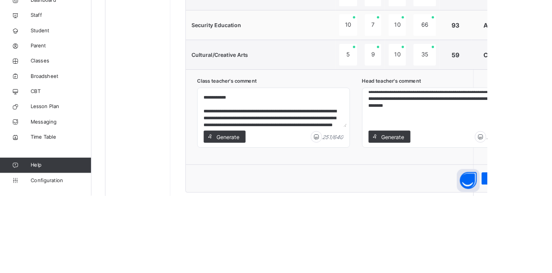
type textarea "**********"
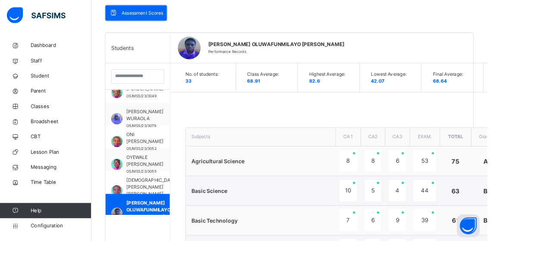
scroll to position [188, 0]
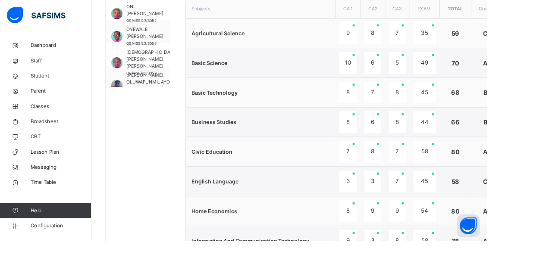
scroll to position [647, 0]
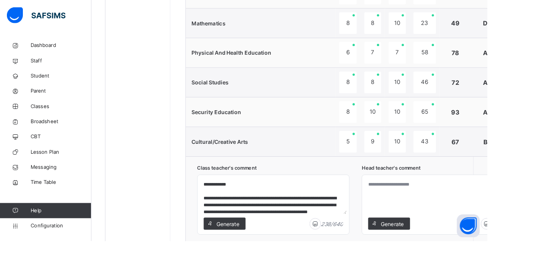
click at [444, 249] on span "Generate" at bounding box center [444, 253] width 27 height 9
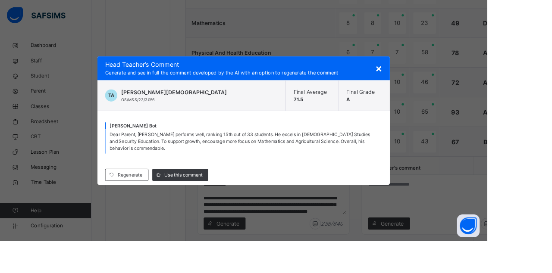
click at [235, 205] on div "Use this comment" at bounding box center [204, 199] width 63 height 14
type textarea "**********"
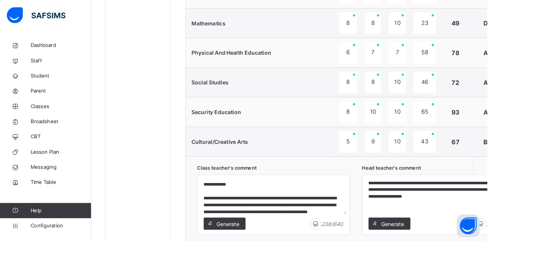
scroll to position [29, 0]
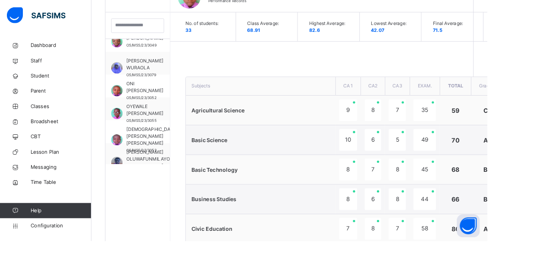
scroll to position [243, 0]
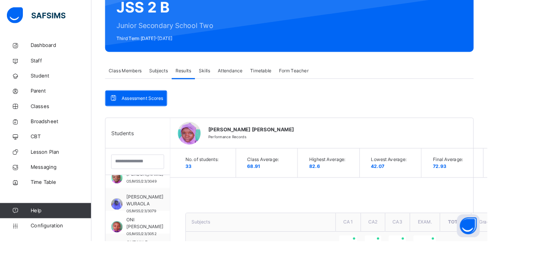
scroll to position [91, 0]
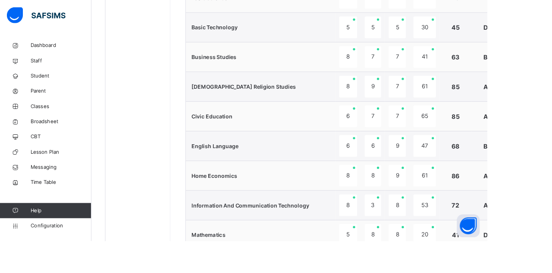
scroll to position [434, 0]
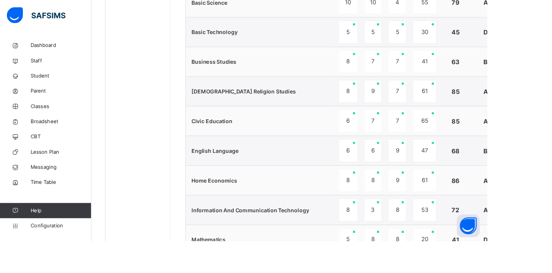
click at [152, 79] on div "Students ADETUNJI ZAINAB OLUWAKEMI OS/MSS/23/3058 OLAYIWOLA GRACE OLAMIDE OS/MS…" at bounding box center [155, 185] width 73 height 790
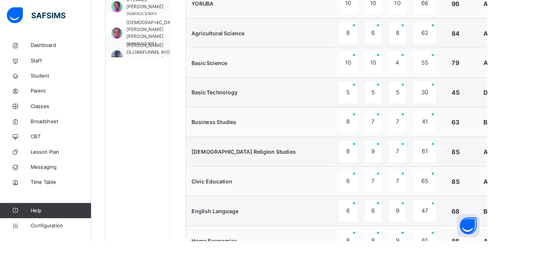
scroll to position [377, 0]
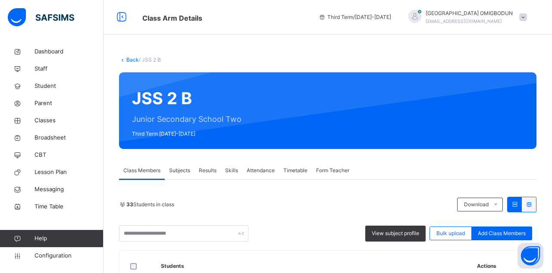
scroll to position [4, 0]
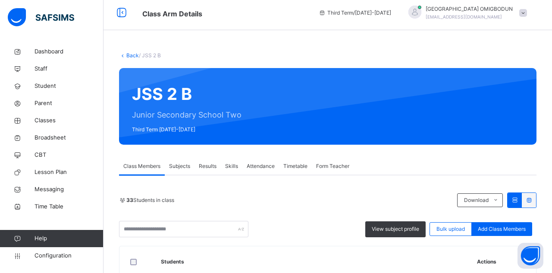
click at [272, 171] on div "Attendance" at bounding box center [260, 166] width 37 height 17
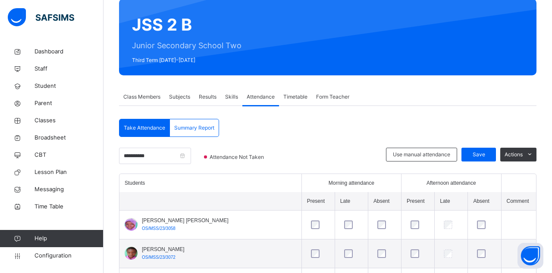
scroll to position [575, 0]
